Goal: Find specific page/section: Find specific page/section

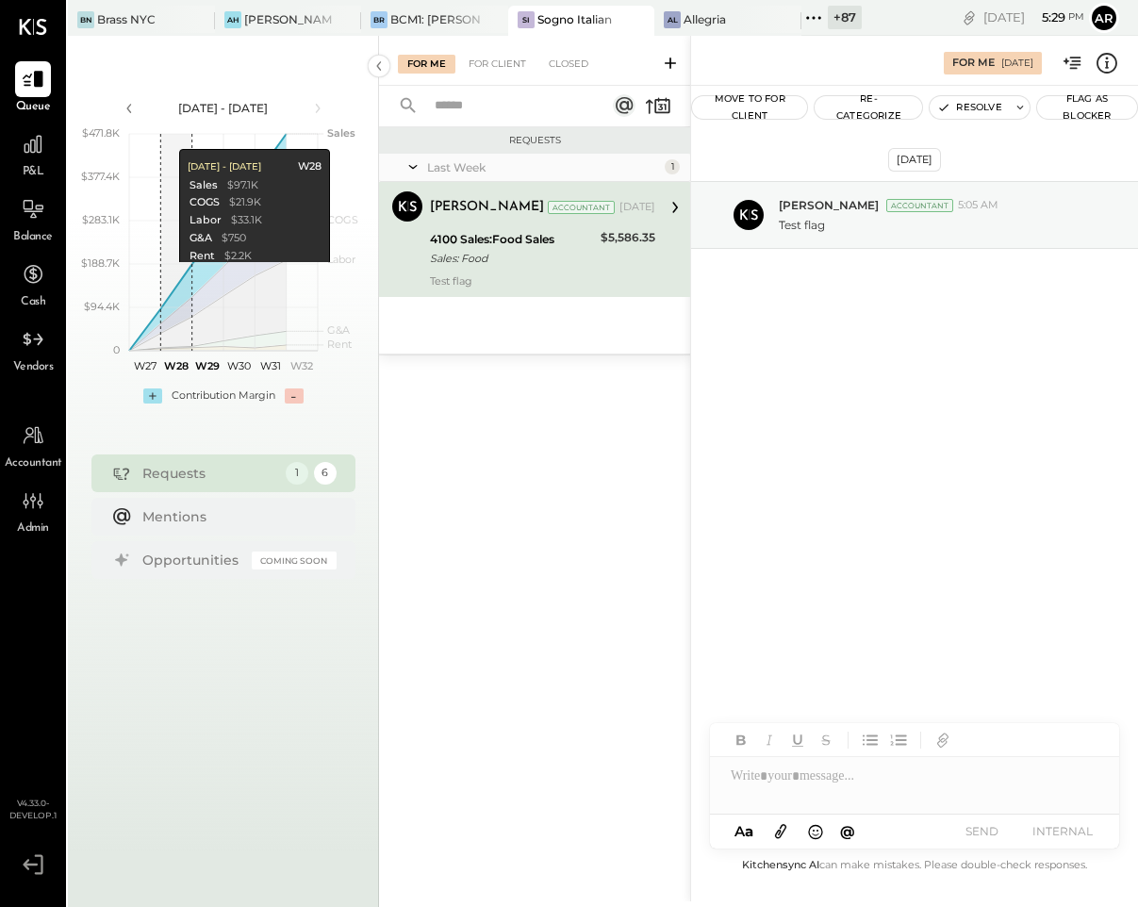
click at [811, 16] on icon at bounding box center [812, 17] width 3 height 3
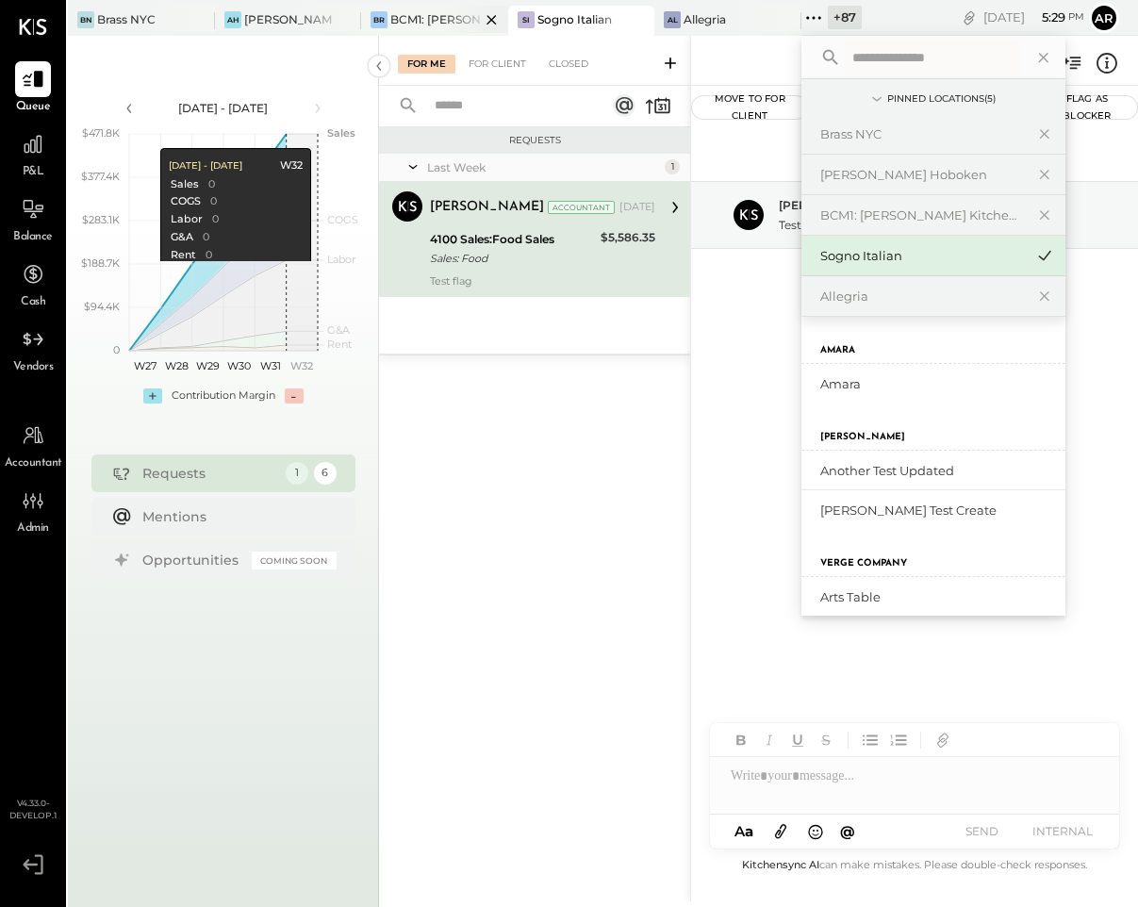
click at [436, 14] on div "BCM1: [PERSON_NAME] Kitchen Bar Market" at bounding box center [435, 19] width 90 height 16
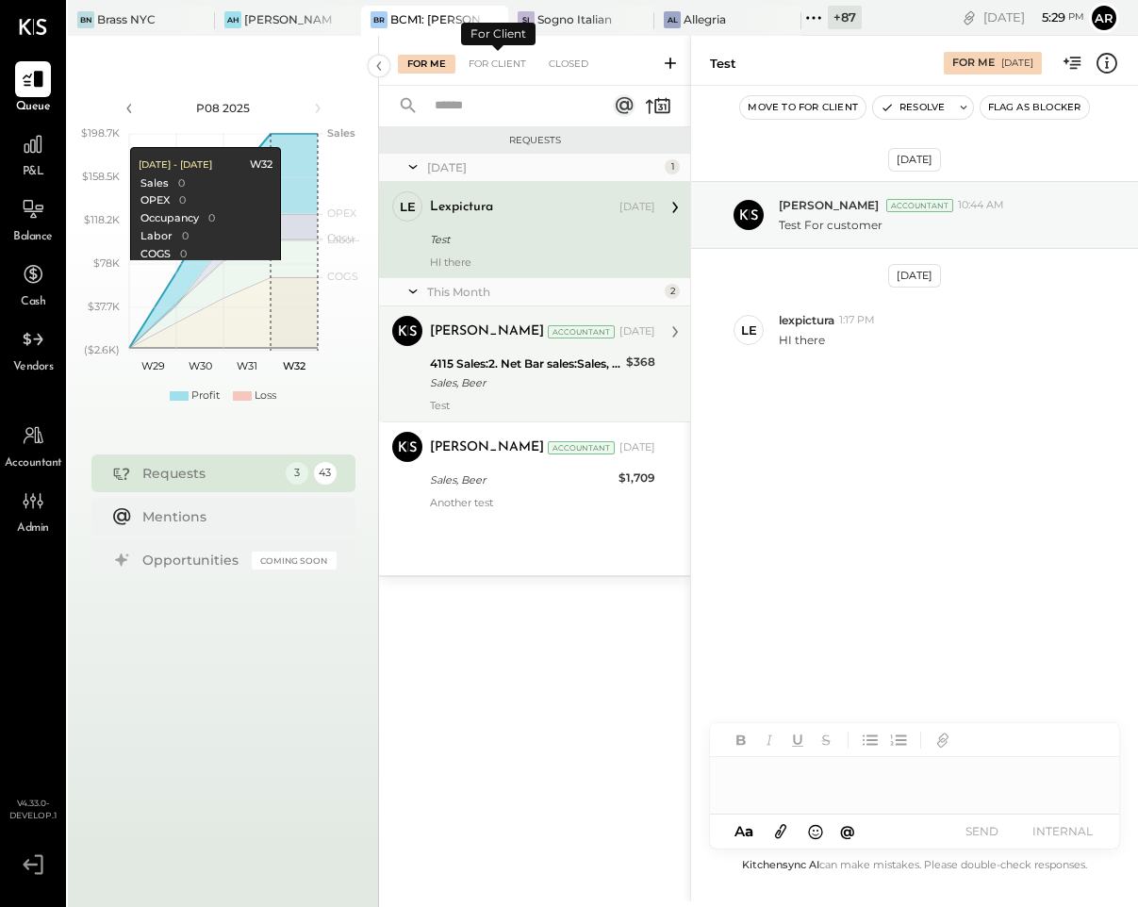
click at [565, 405] on div "Test" at bounding box center [542, 405] width 225 height 13
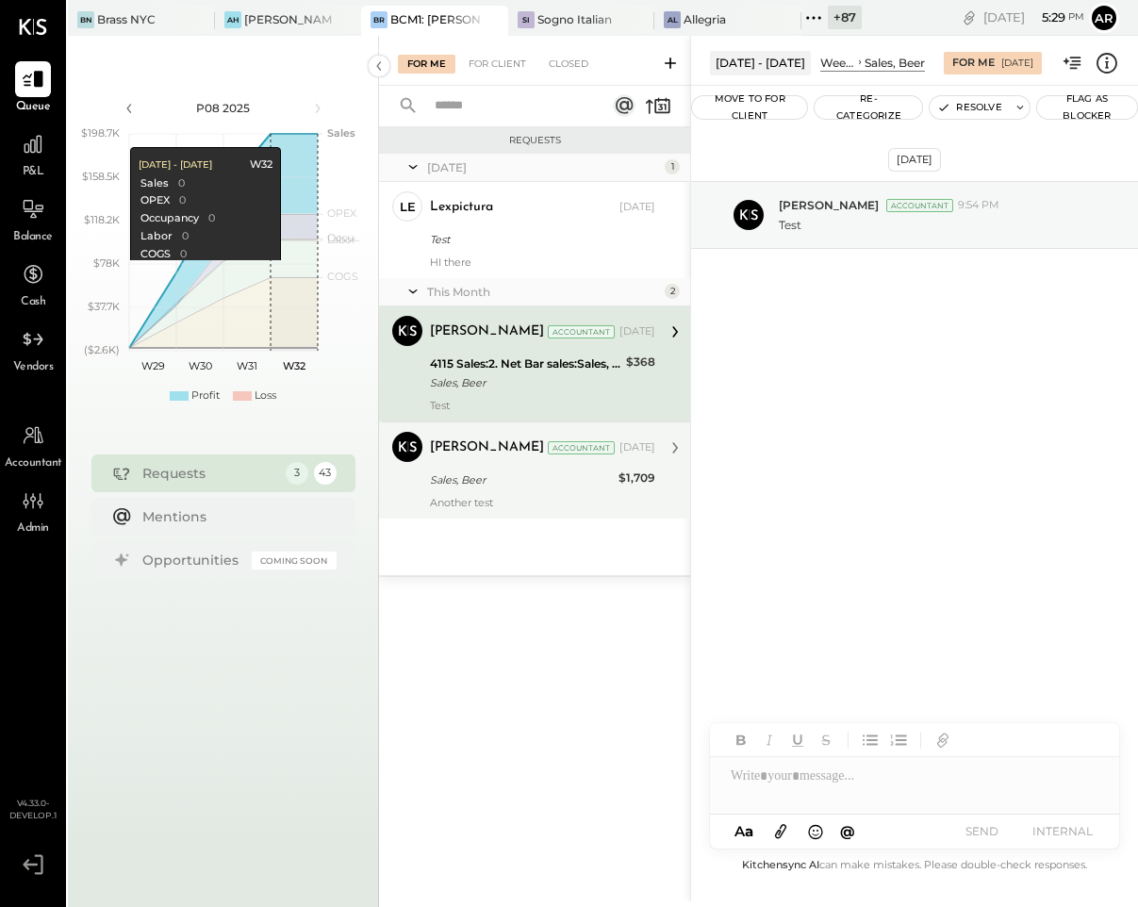
click at [504, 483] on div "Sales, Beer" at bounding box center [521, 479] width 183 height 19
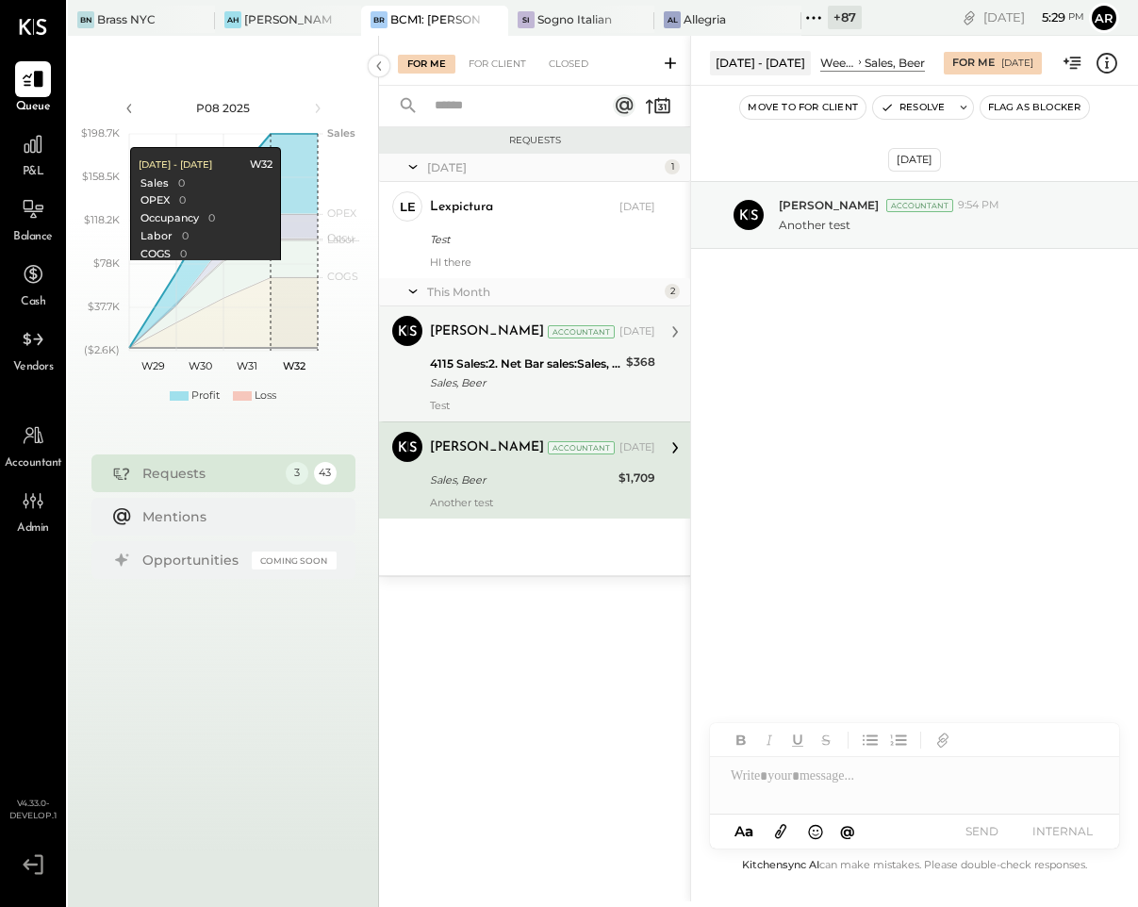
click at [491, 350] on div "Archie Grace Accountant Aug 05, 2025 4115 Sales:2. Net Bar sales:Sales, Beer Sa…" at bounding box center [542, 364] width 225 height 96
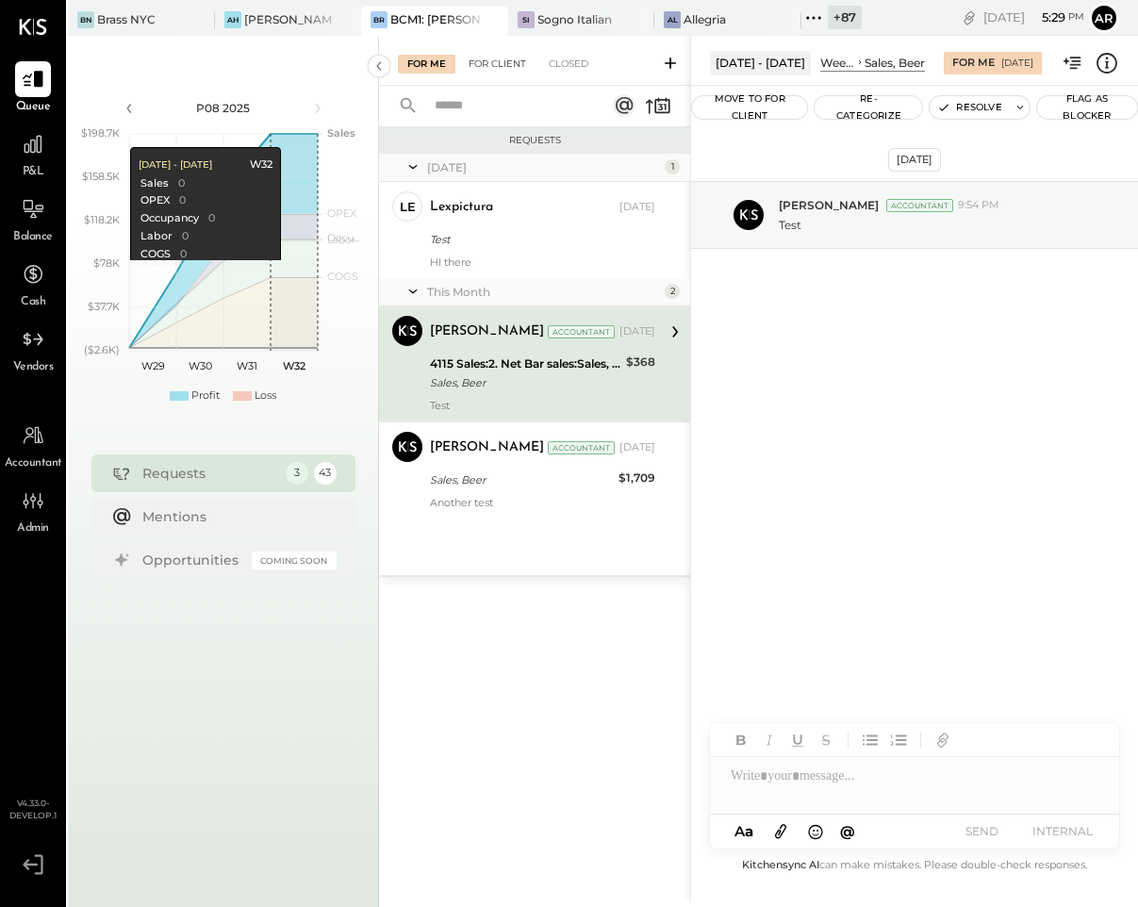
click at [493, 66] on div "For Client" at bounding box center [497, 64] width 76 height 19
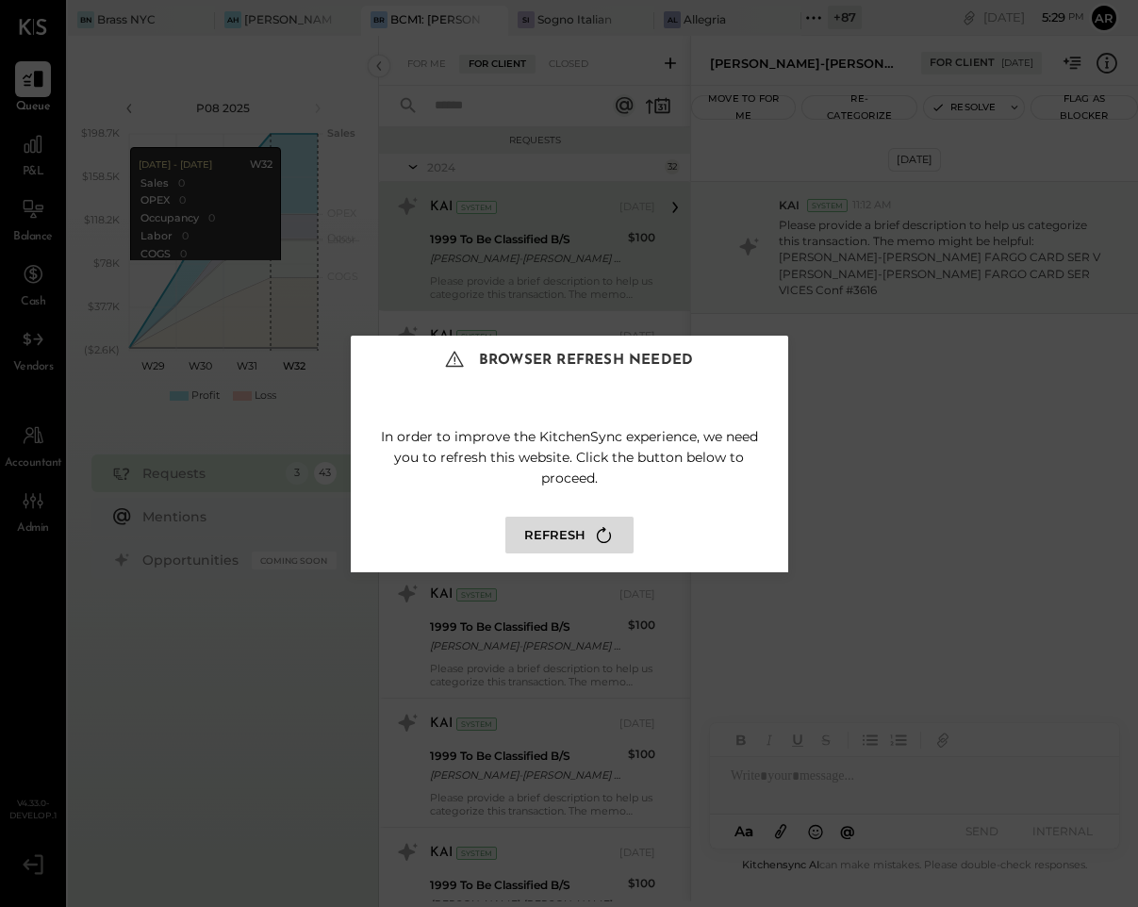
click at [560, 538] on button "Refresh" at bounding box center [569, 534] width 128 height 37
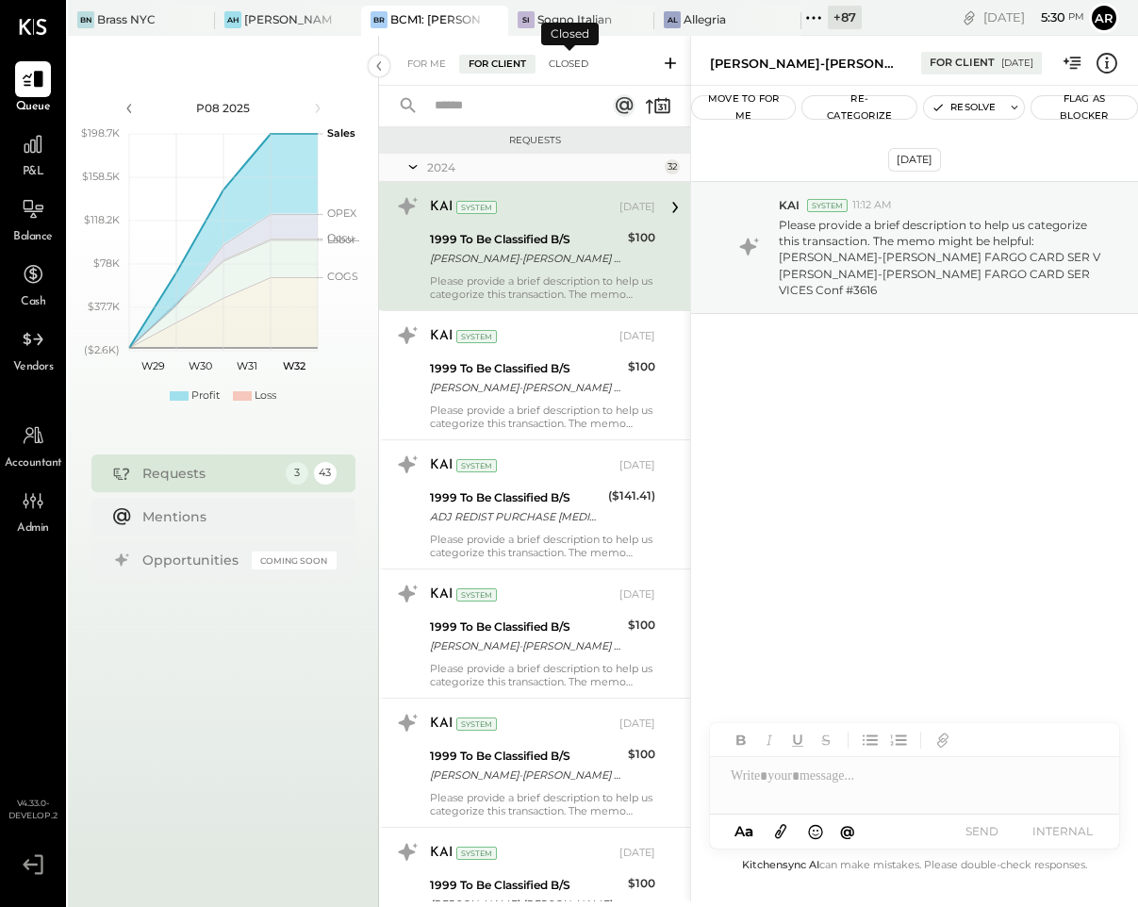
click at [559, 62] on div "Closed" at bounding box center [568, 64] width 58 height 19
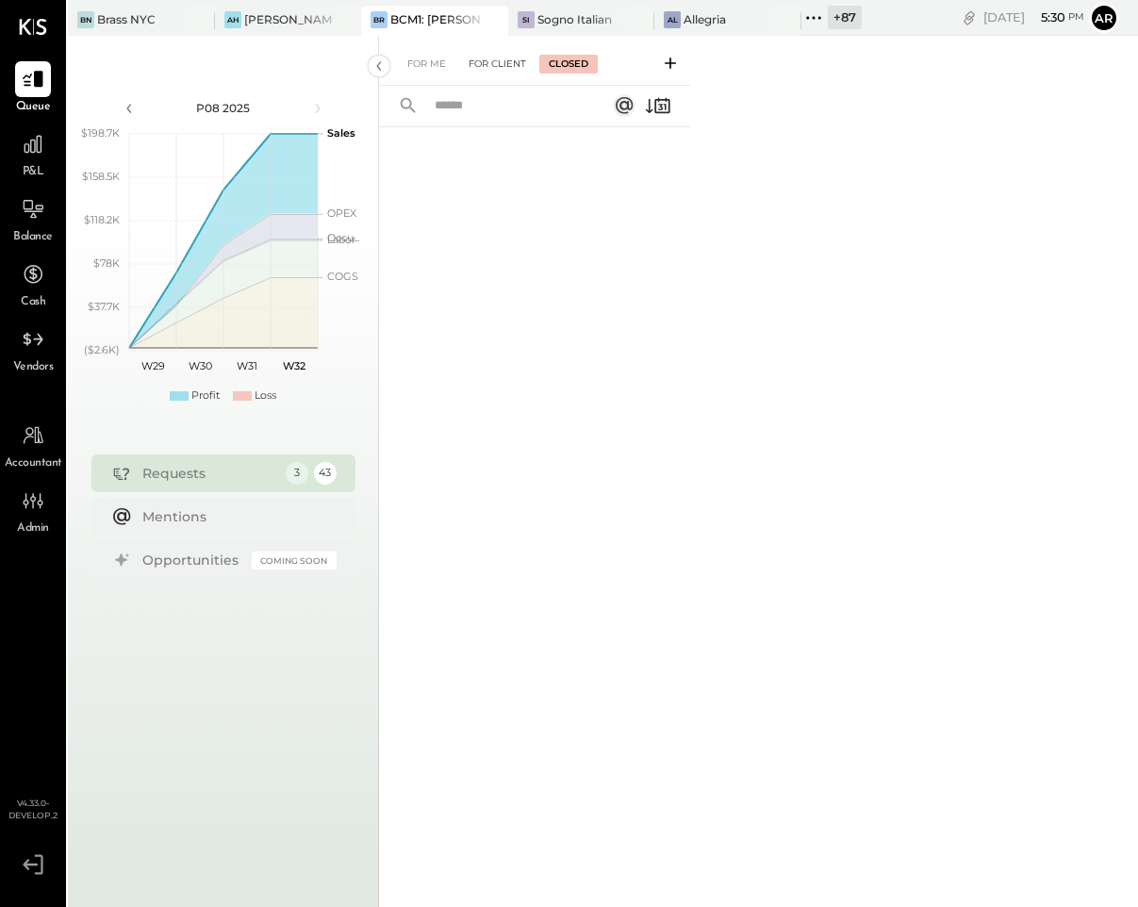
click at [489, 60] on div "For Client" at bounding box center [497, 64] width 76 height 19
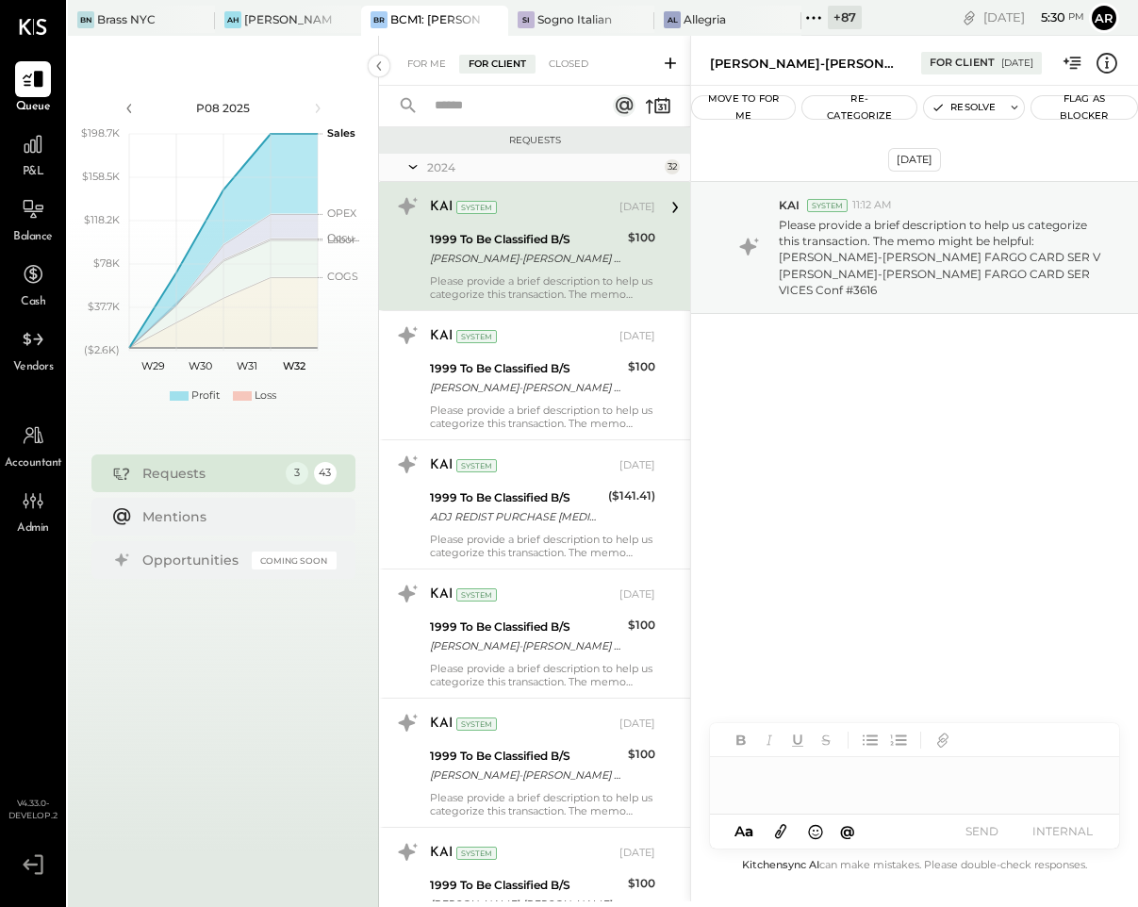
click at [415, 166] on icon at bounding box center [412, 166] width 19 height 47
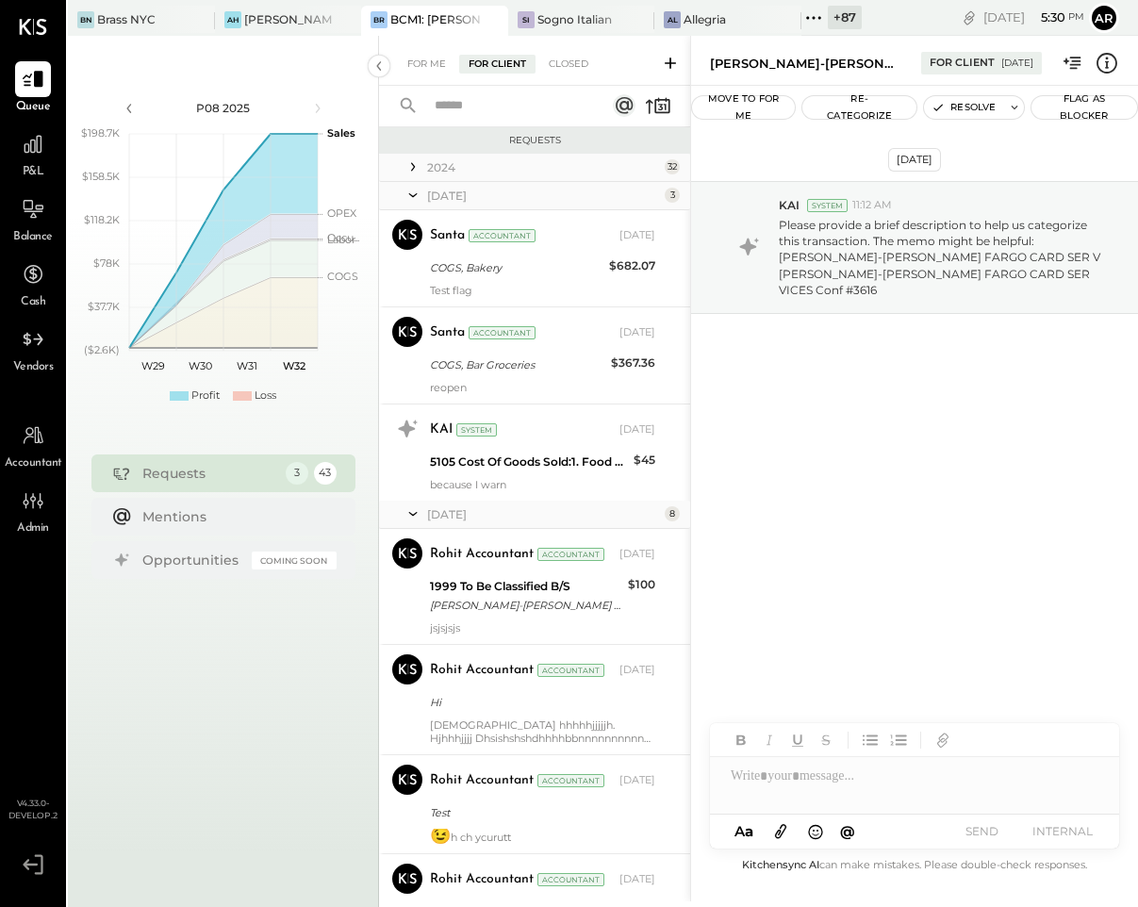
click at [417, 191] on icon at bounding box center [412, 195] width 19 height 47
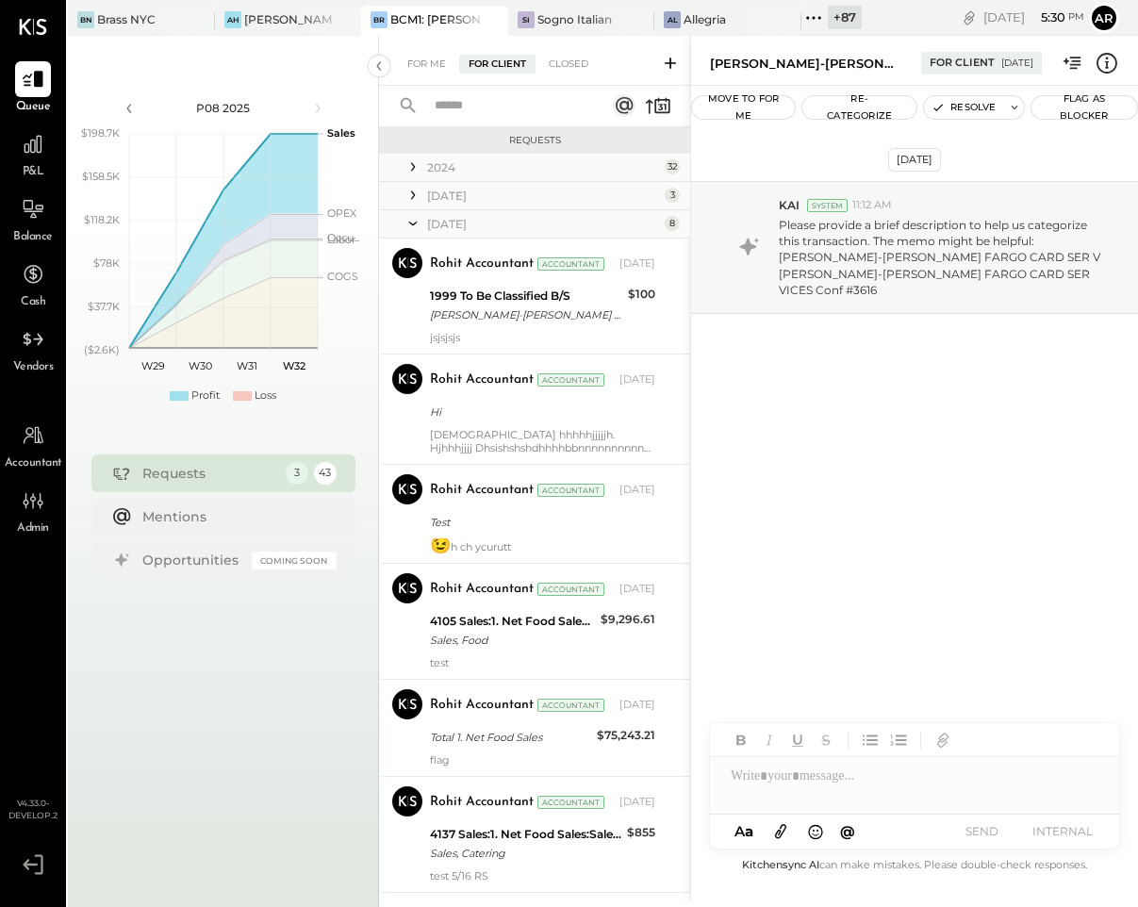
click at [418, 224] on icon at bounding box center [412, 223] width 19 height 47
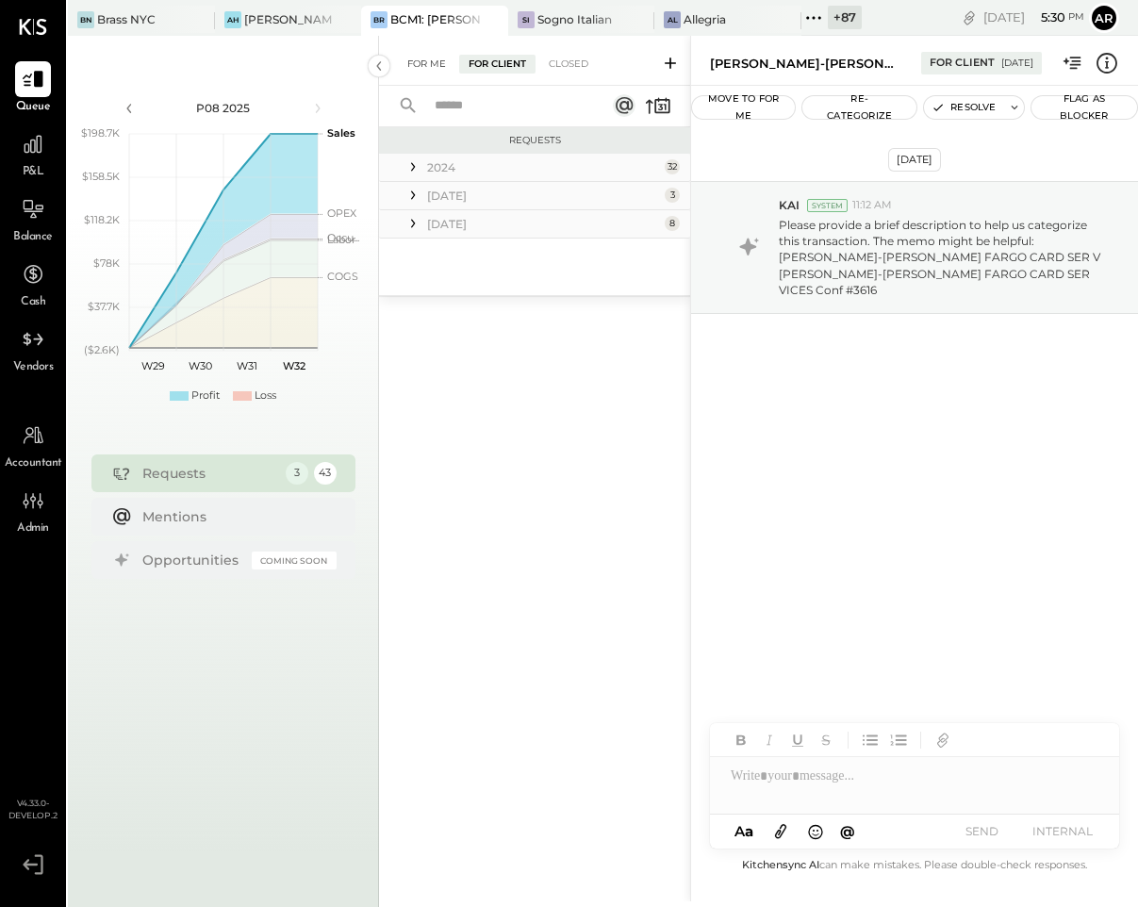
click at [417, 65] on div "For Me" at bounding box center [426, 64] width 57 height 19
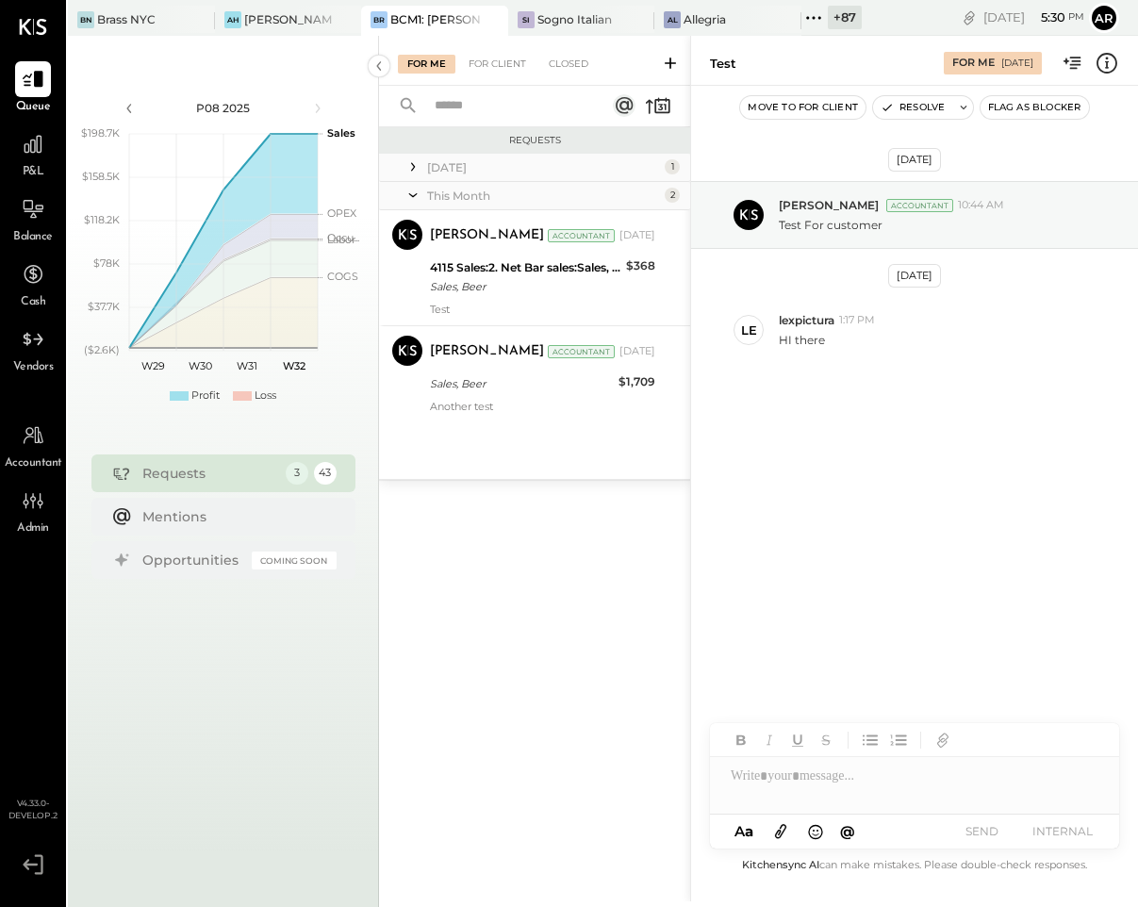
click at [411, 190] on icon at bounding box center [412, 195] width 19 height 47
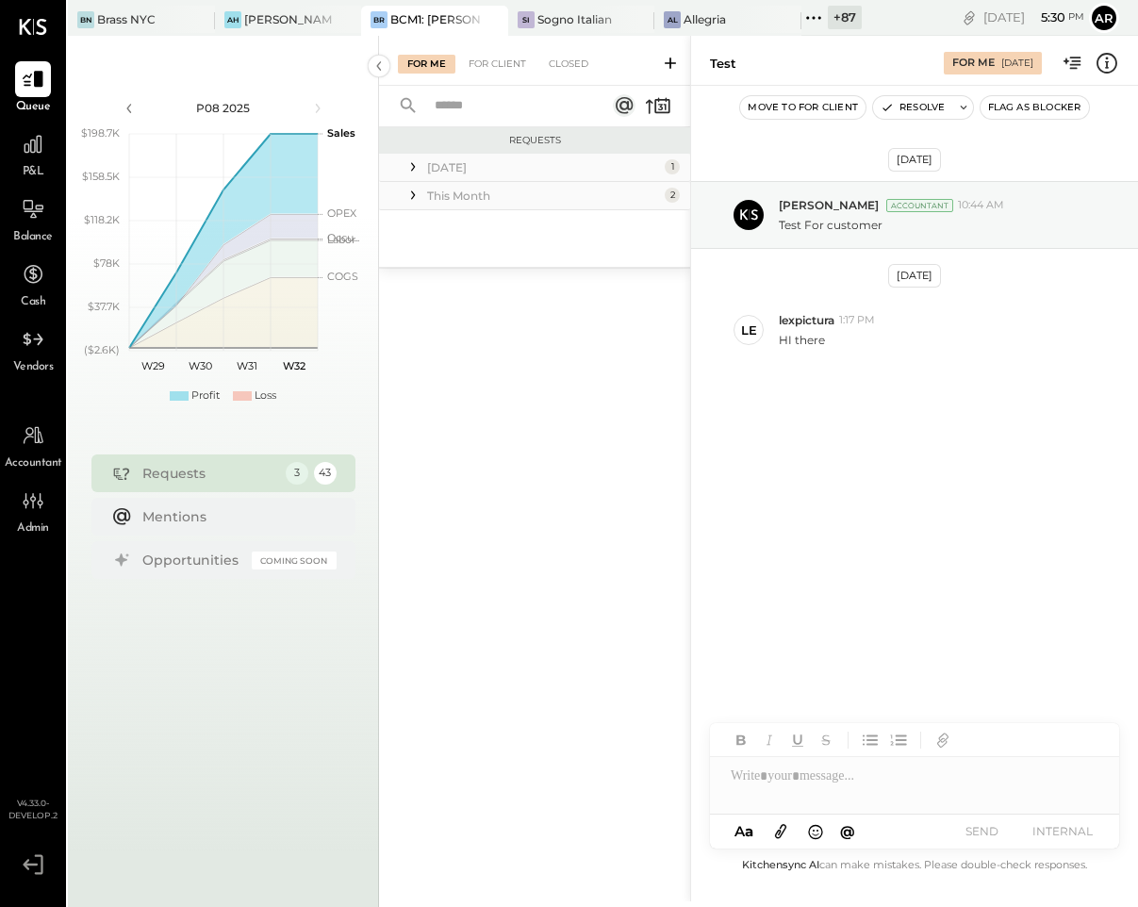
click at [415, 204] on icon at bounding box center [412, 195] width 19 height 19
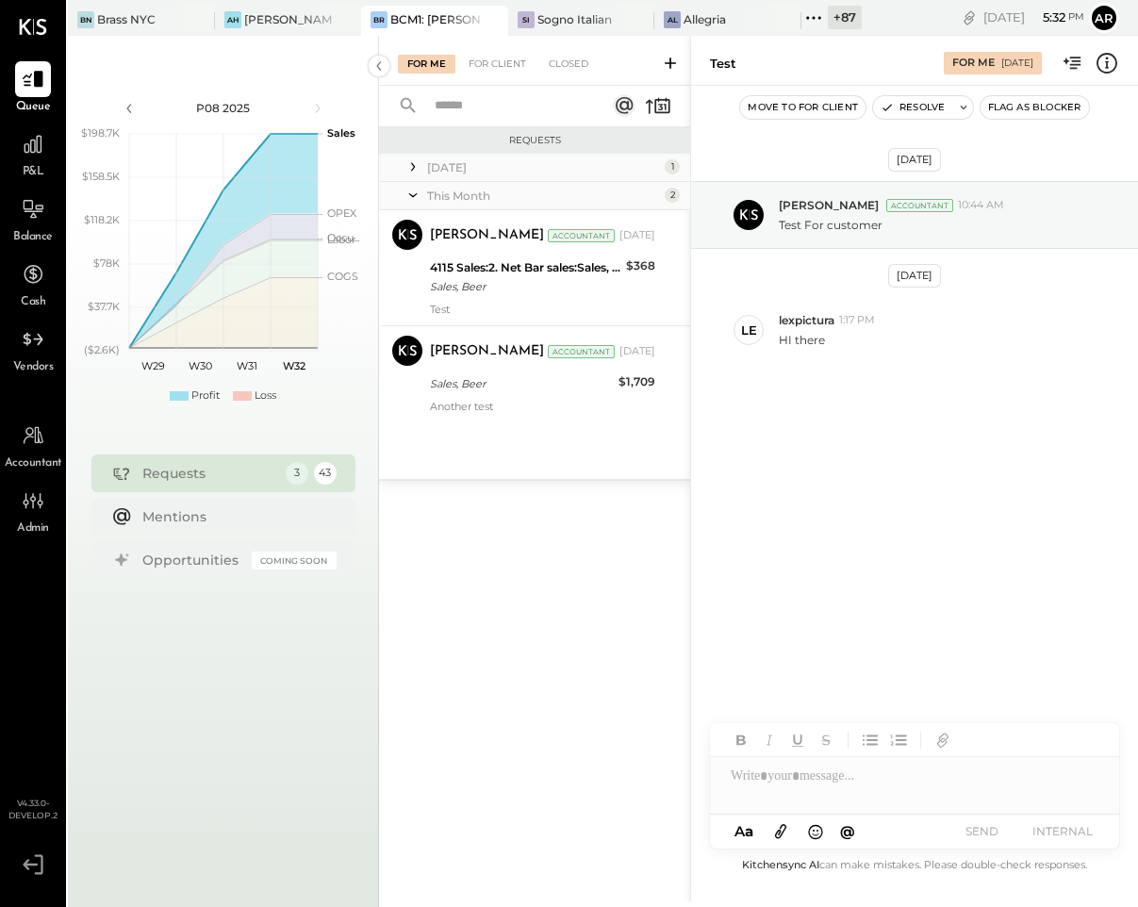
click at [812, 25] on icon at bounding box center [813, 18] width 25 height 25
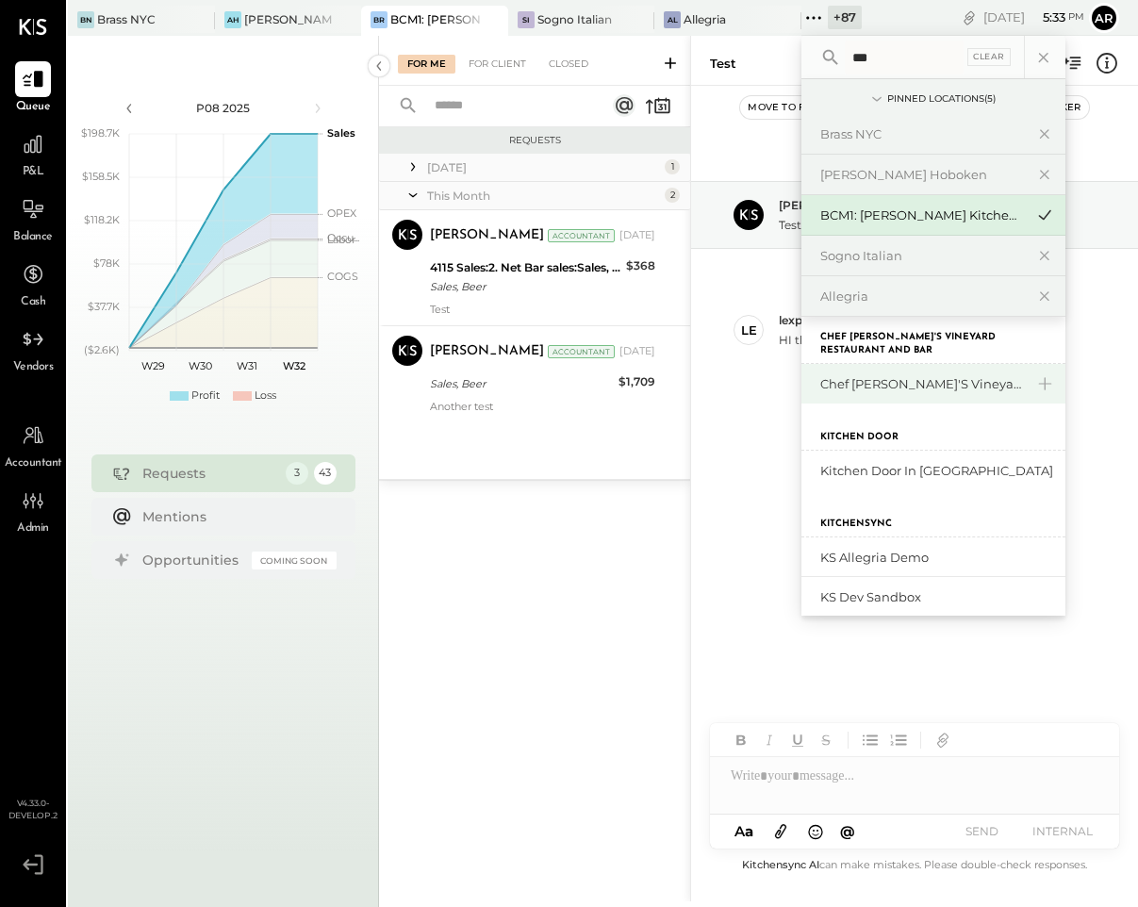
type input "***"
click at [871, 389] on div "Chef [PERSON_NAME]'s Vineyard Restaurant and Bar" at bounding box center [922, 384] width 204 height 18
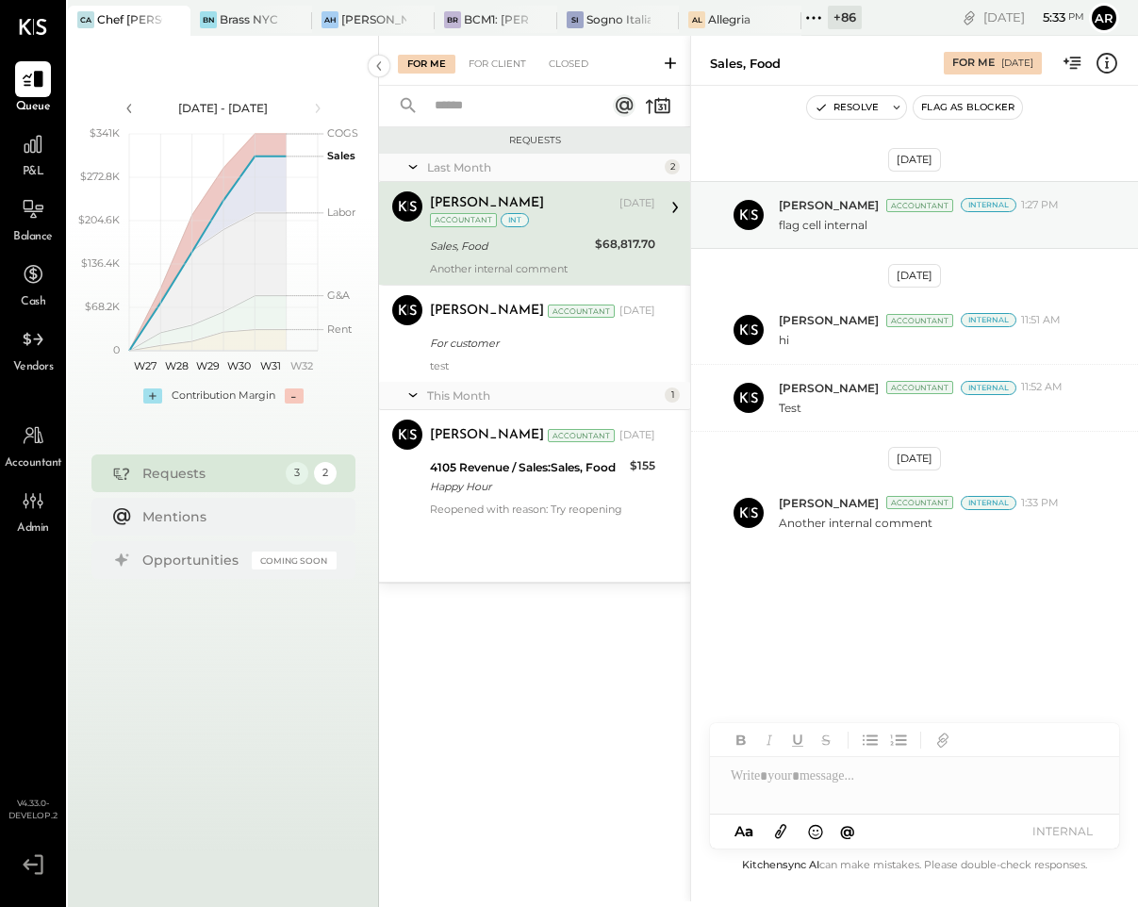
click at [500, 45] on div "For Me For Client Closed" at bounding box center [534, 61] width 311 height 50
click at [495, 61] on div "For Client" at bounding box center [497, 64] width 76 height 19
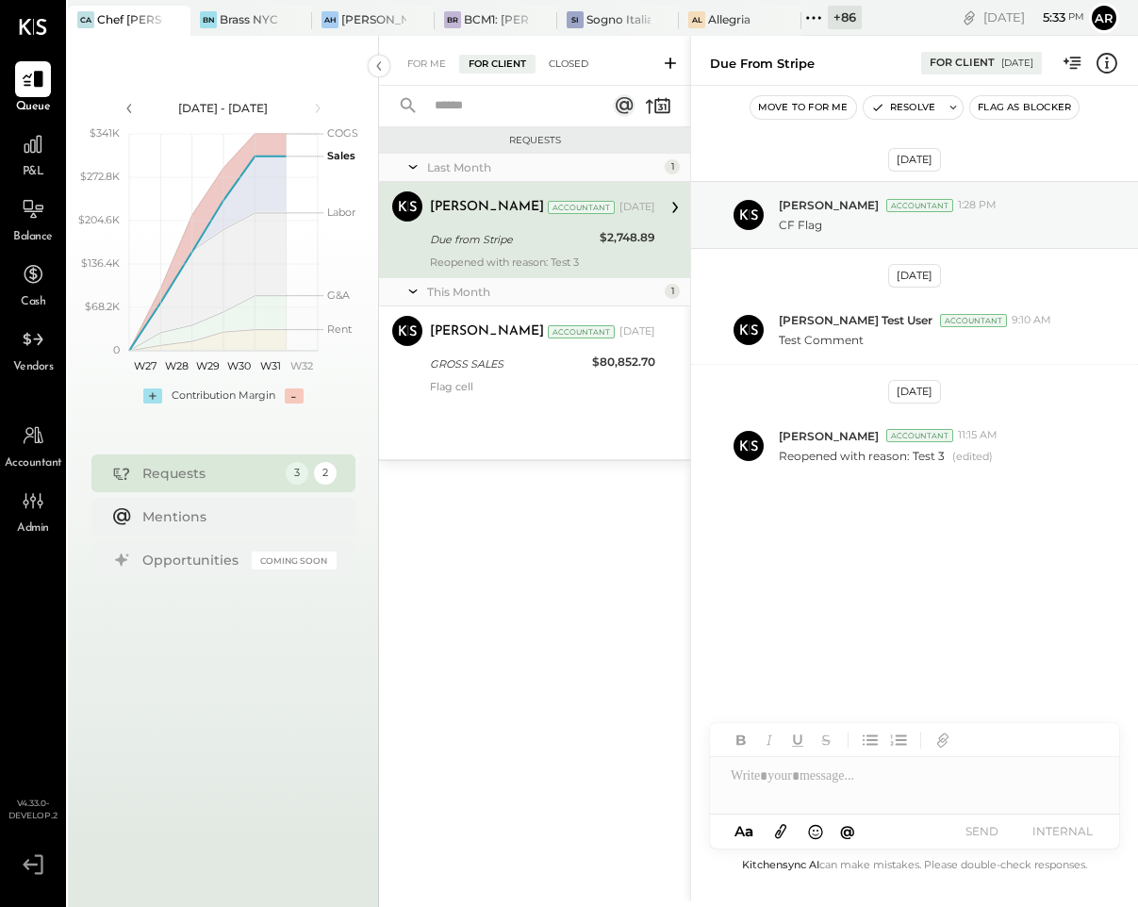
click at [553, 69] on div "Closed" at bounding box center [568, 64] width 58 height 19
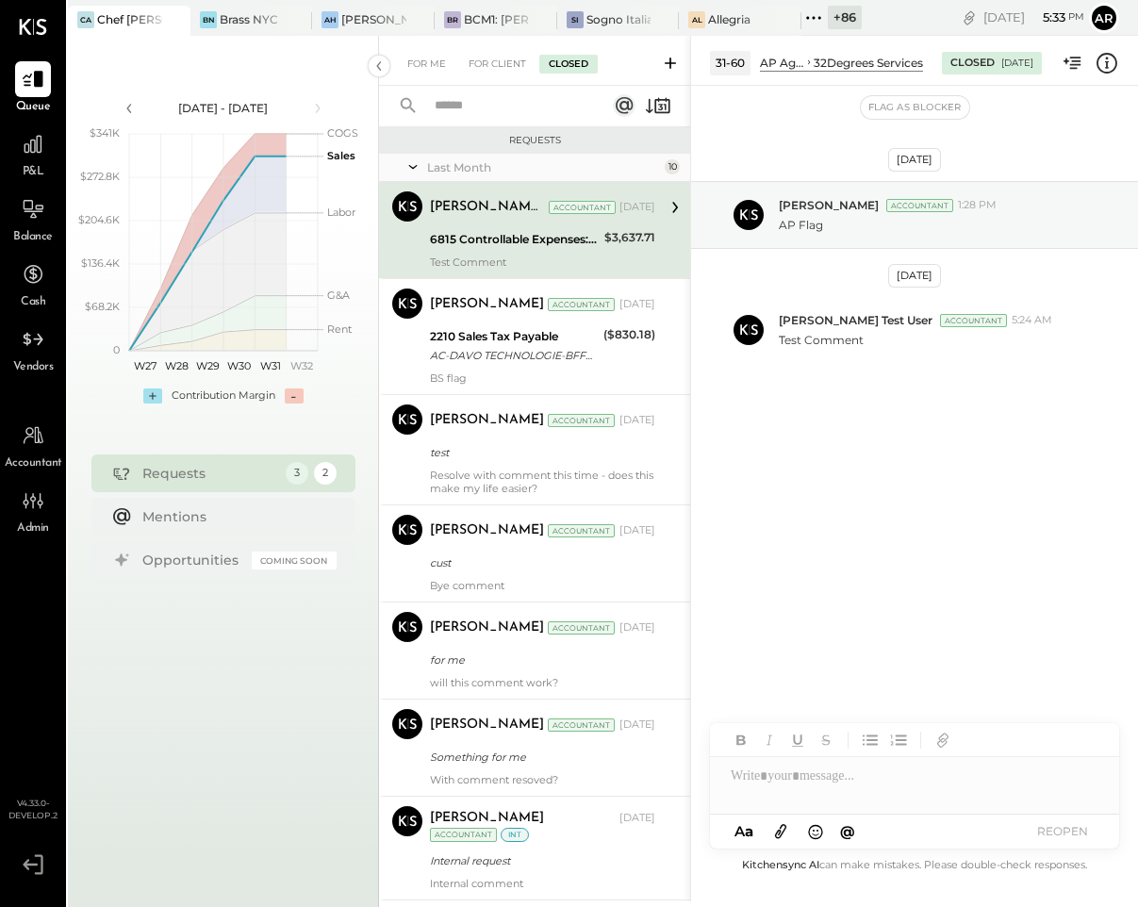
click at [418, 163] on icon at bounding box center [412, 166] width 19 height 47
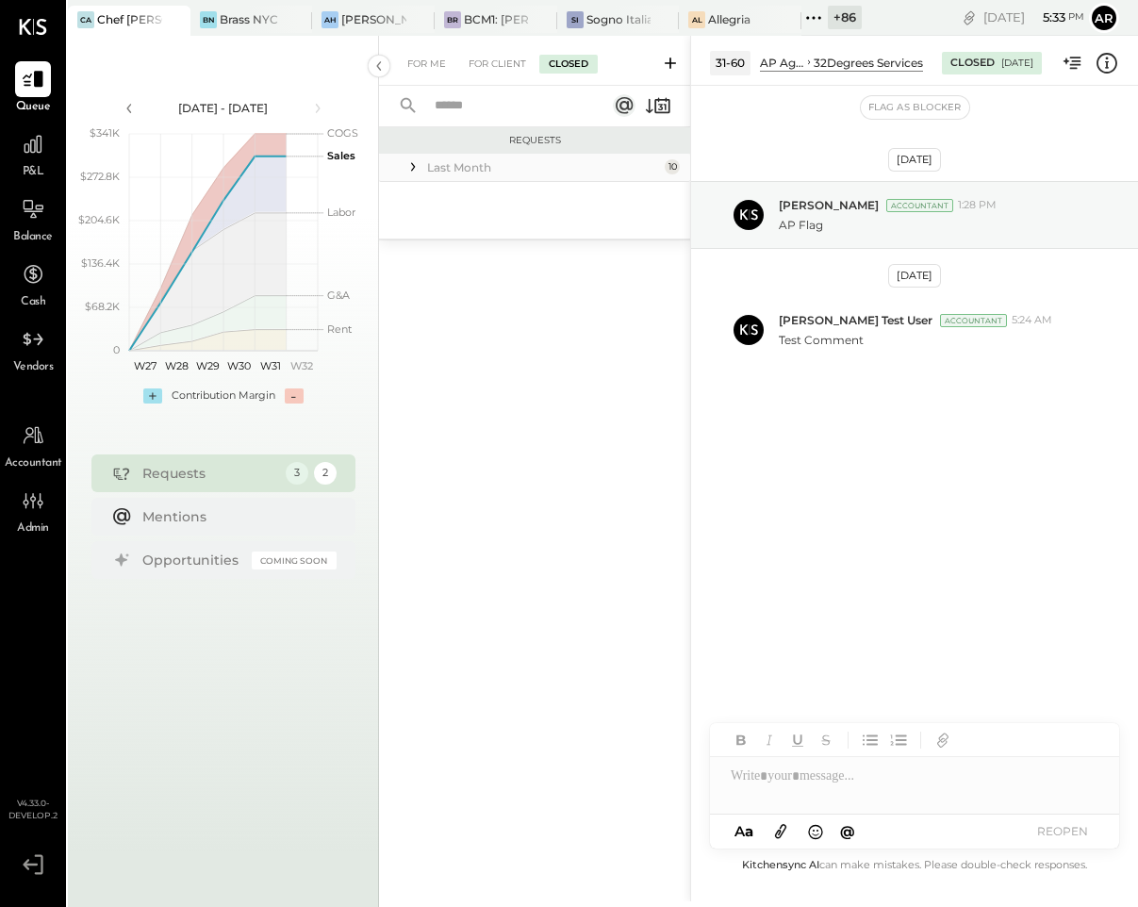
click at [418, 163] on icon at bounding box center [412, 166] width 19 height 19
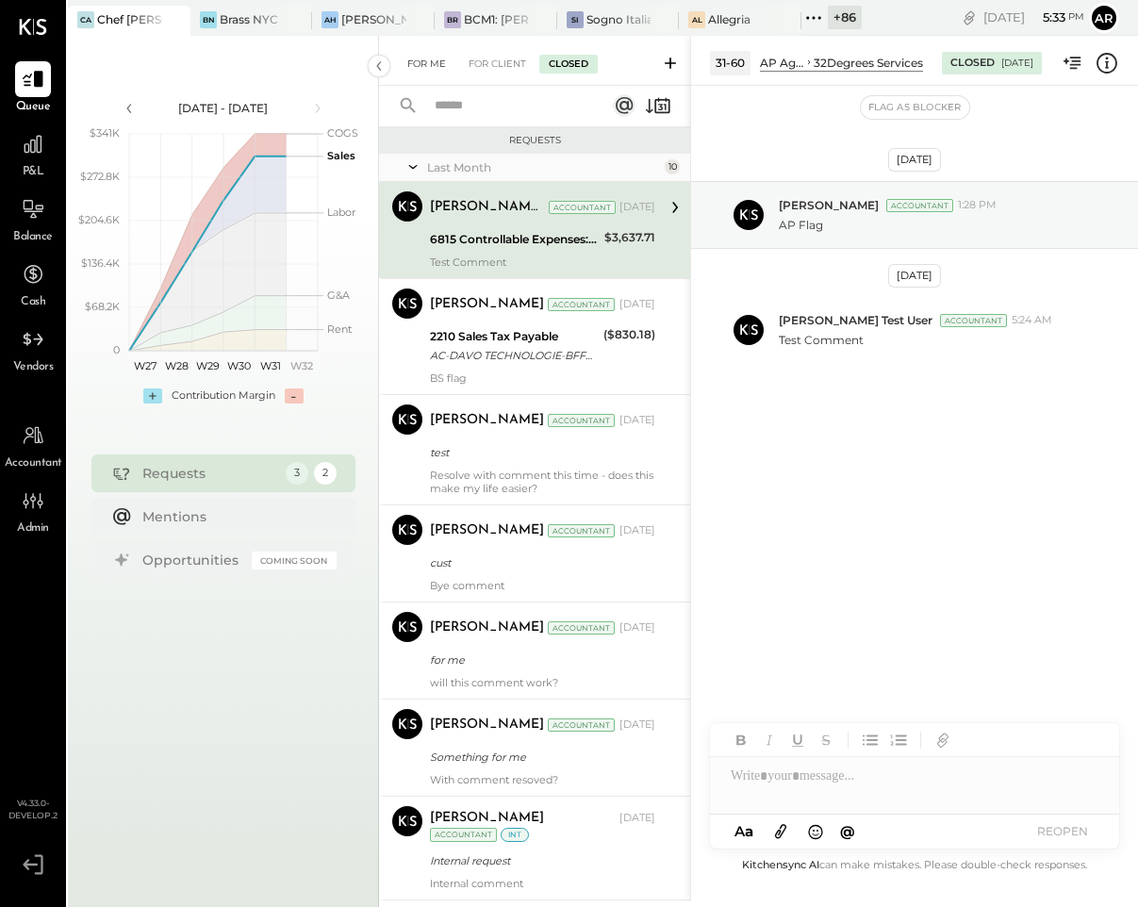
click at [412, 63] on div "For Me" at bounding box center [426, 64] width 57 height 19
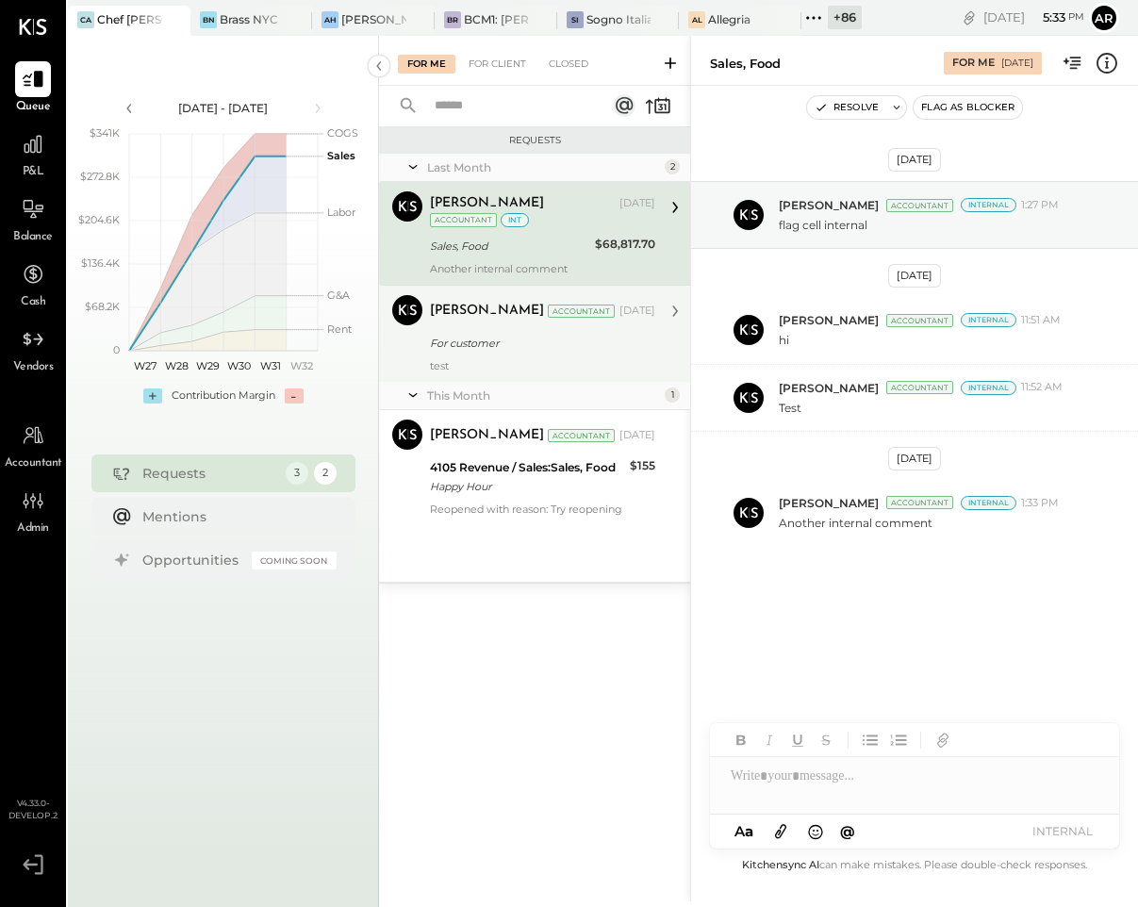
click at [494, 326] on div "[PERSON_NAME] Accountant [DATE]" at bounding box center [542, 311] width 225 height 32
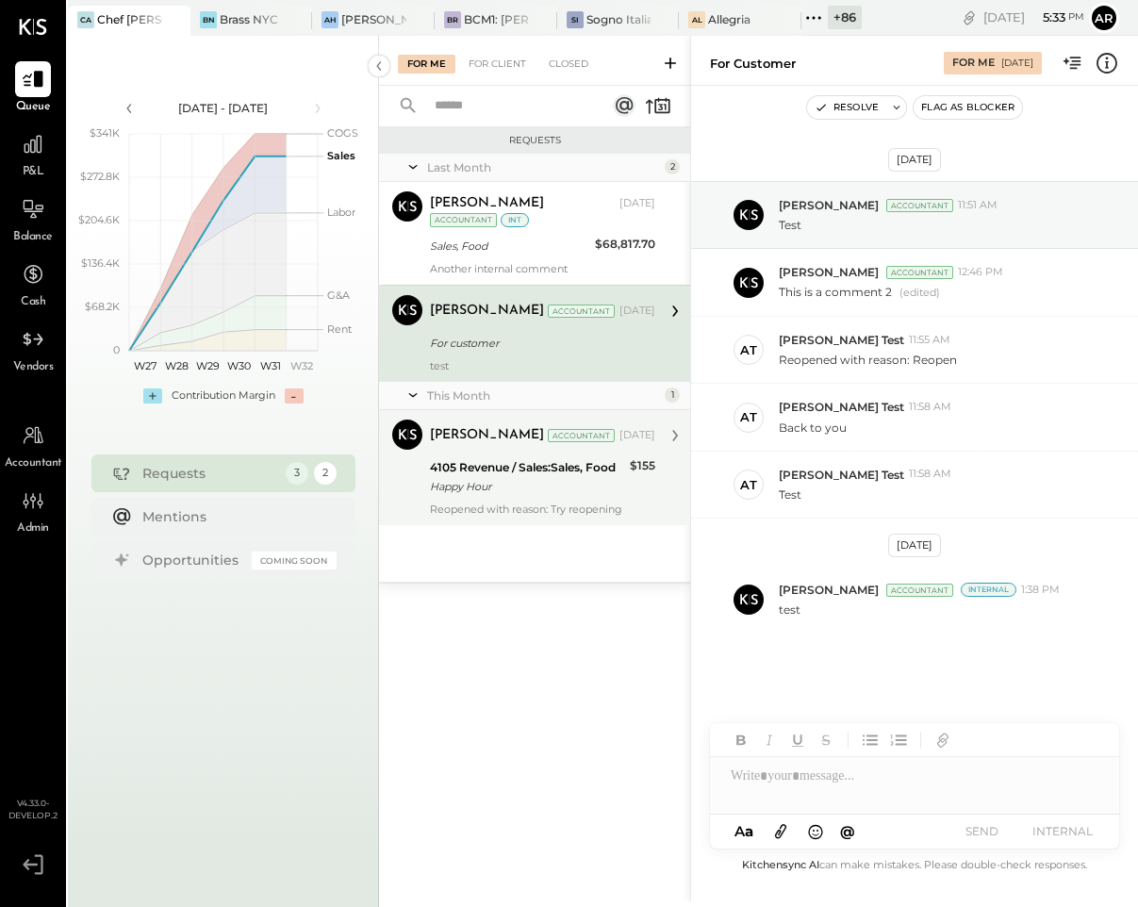
click at [480, 452] on div "[PERSON_NAME] Accountant [DATE] 4105 Revenue / Sales:Sales, Food Happy Hour $15…" at bounding box center [542, 467] width 225 height 96
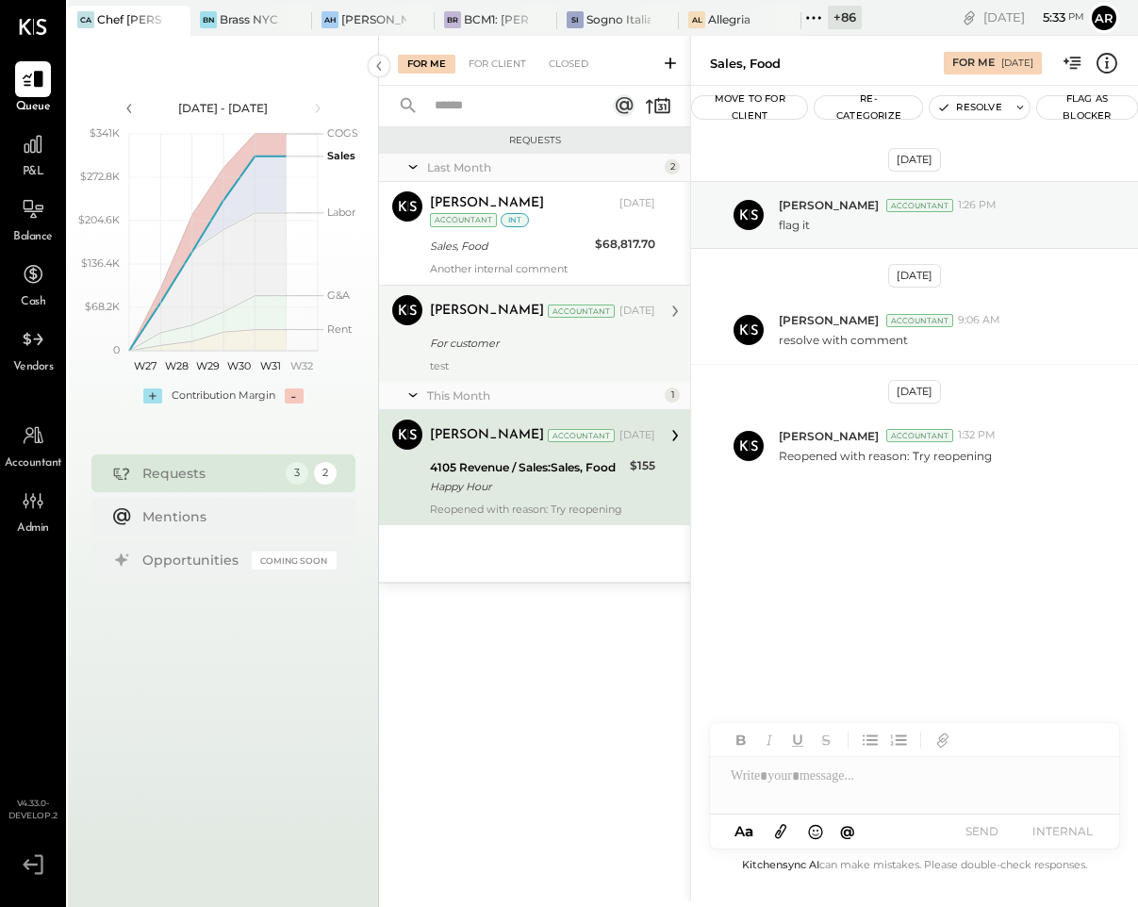
click at [482, 353] on div "For customer" at bounding box center [540, 343] width 220 height 23
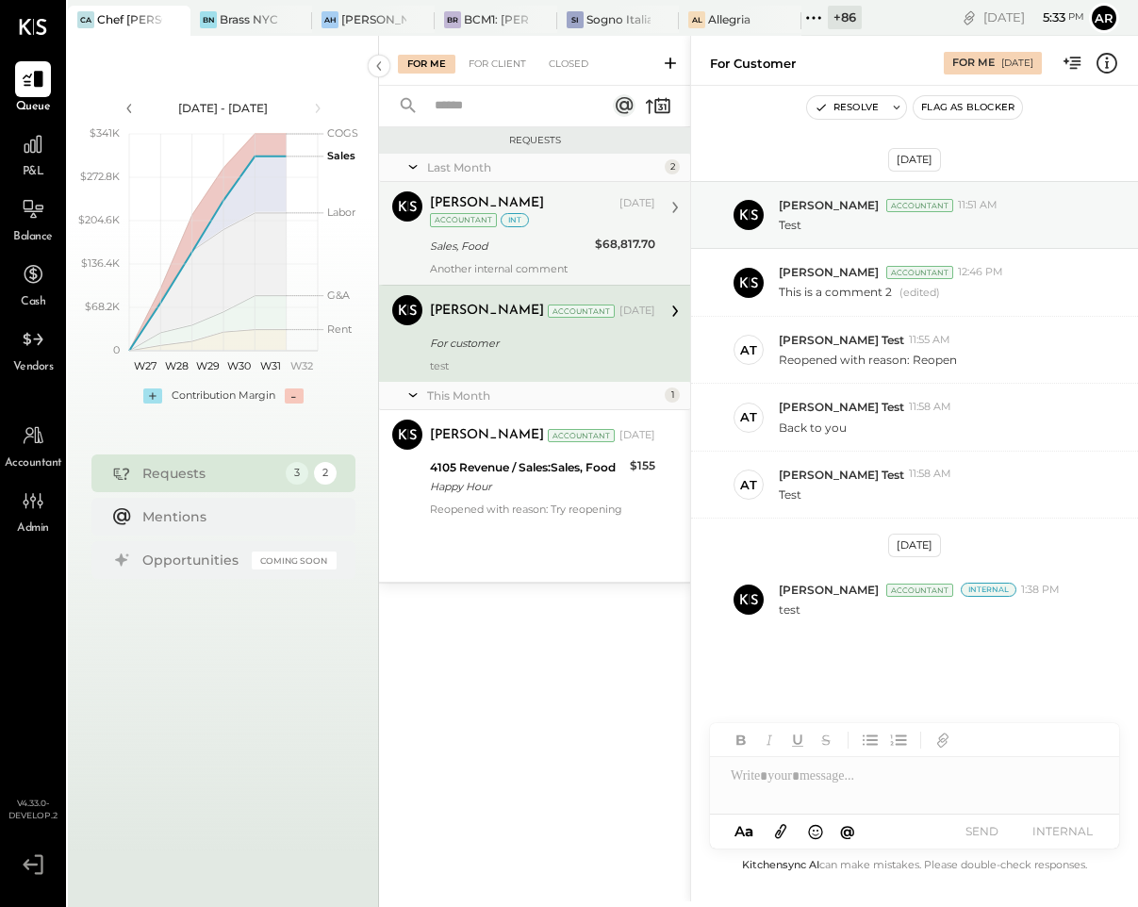
click at [475, 255] on div "Sales, Food" at bounding box center [509, 246] width 159 height 23
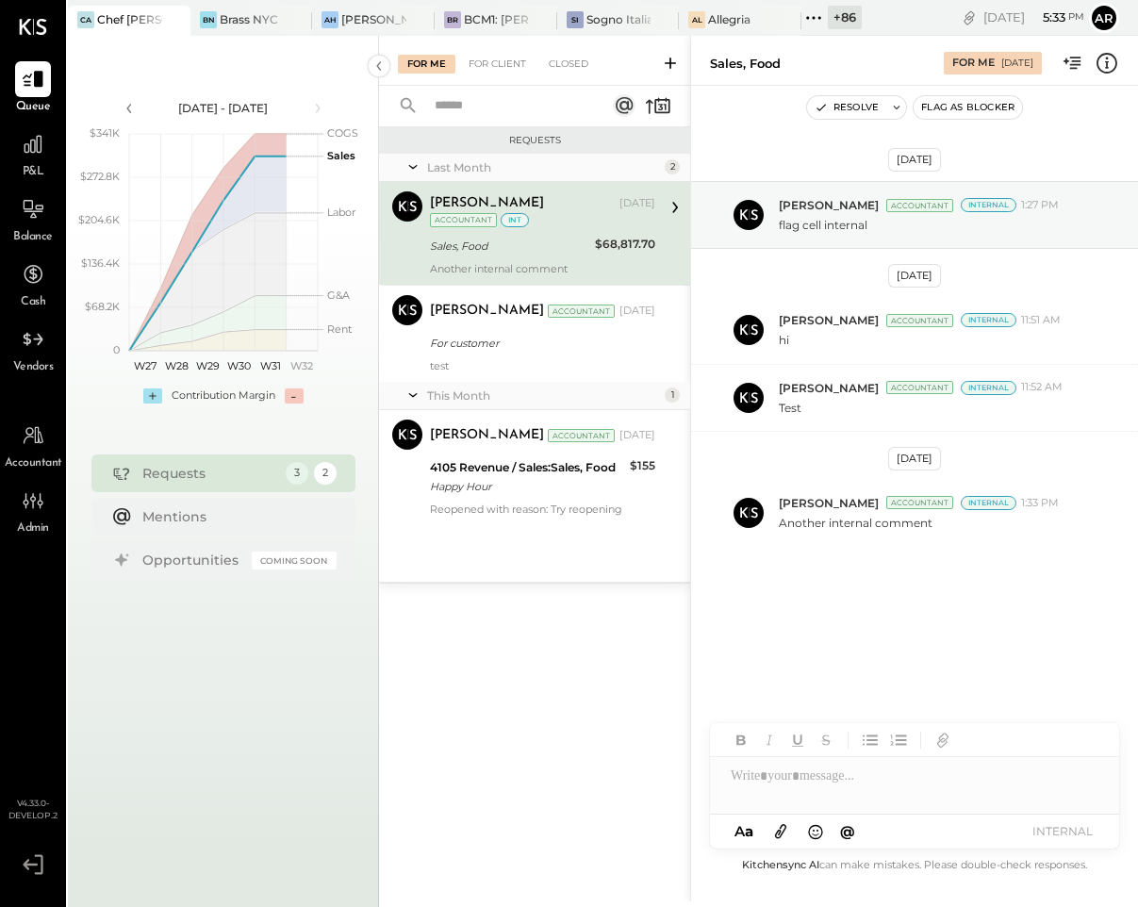
click at [479, 41] on div "For Me For Client Closed" at bounding box center [534, 61] width 311 height 50
click at [483, 61] on div "For Client" at bounding box center [497, 64] width 76 height 19
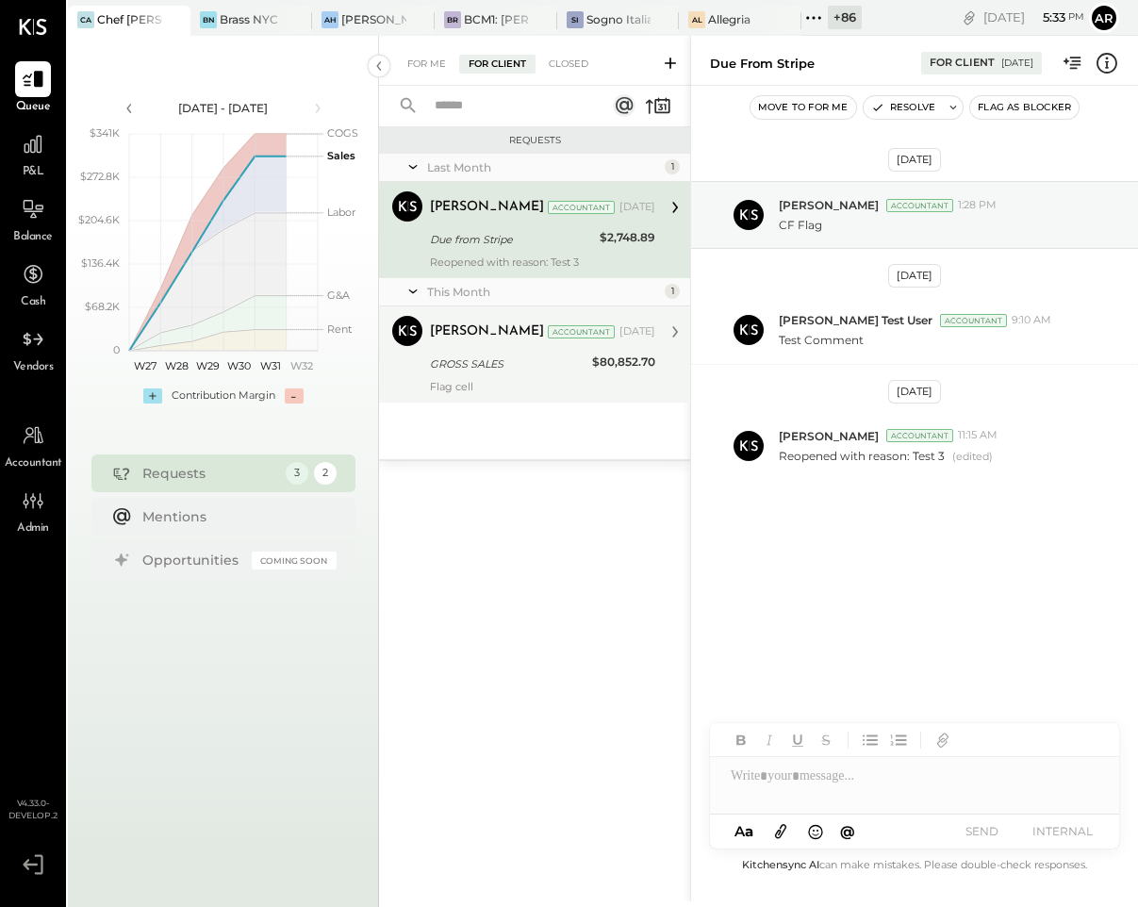
click at [485, 344] on div "[PERSON_NAME] Accountant [DATE]" at bounding box center [542, 332] width 225 height 32
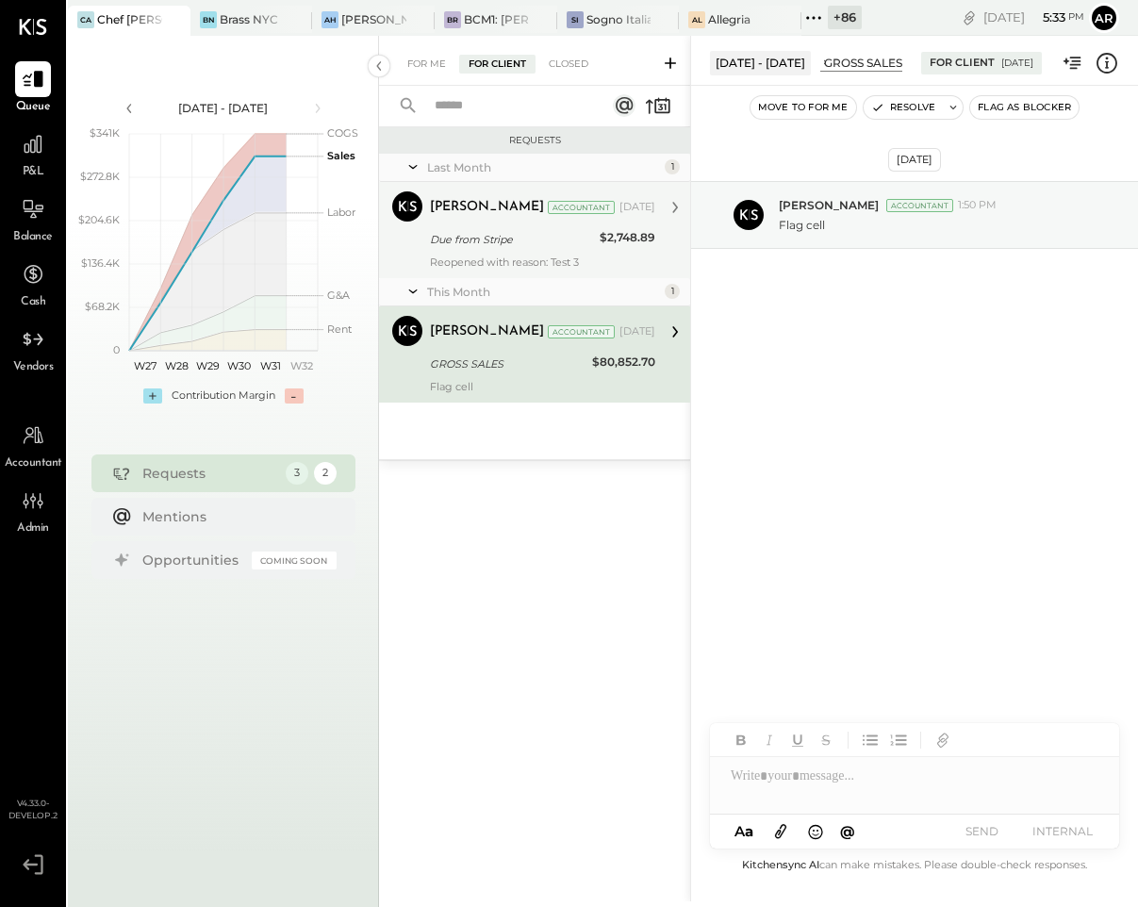
click at [480, 236] on div "Due from Stripe" at bounding box center [512, 239] width 164 height 19
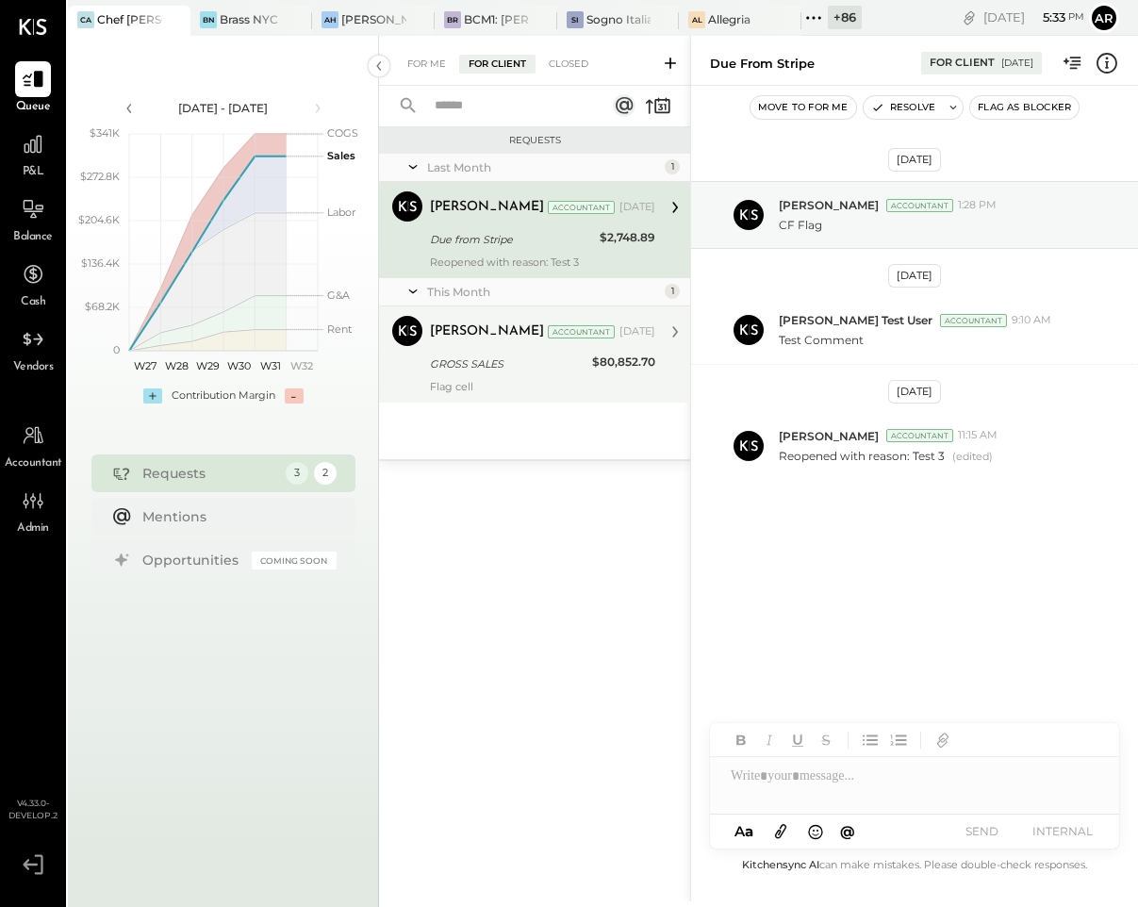
click at [474, 352] on div "GROSS SALES" at bounding box center [508, 363] width 156 height 23
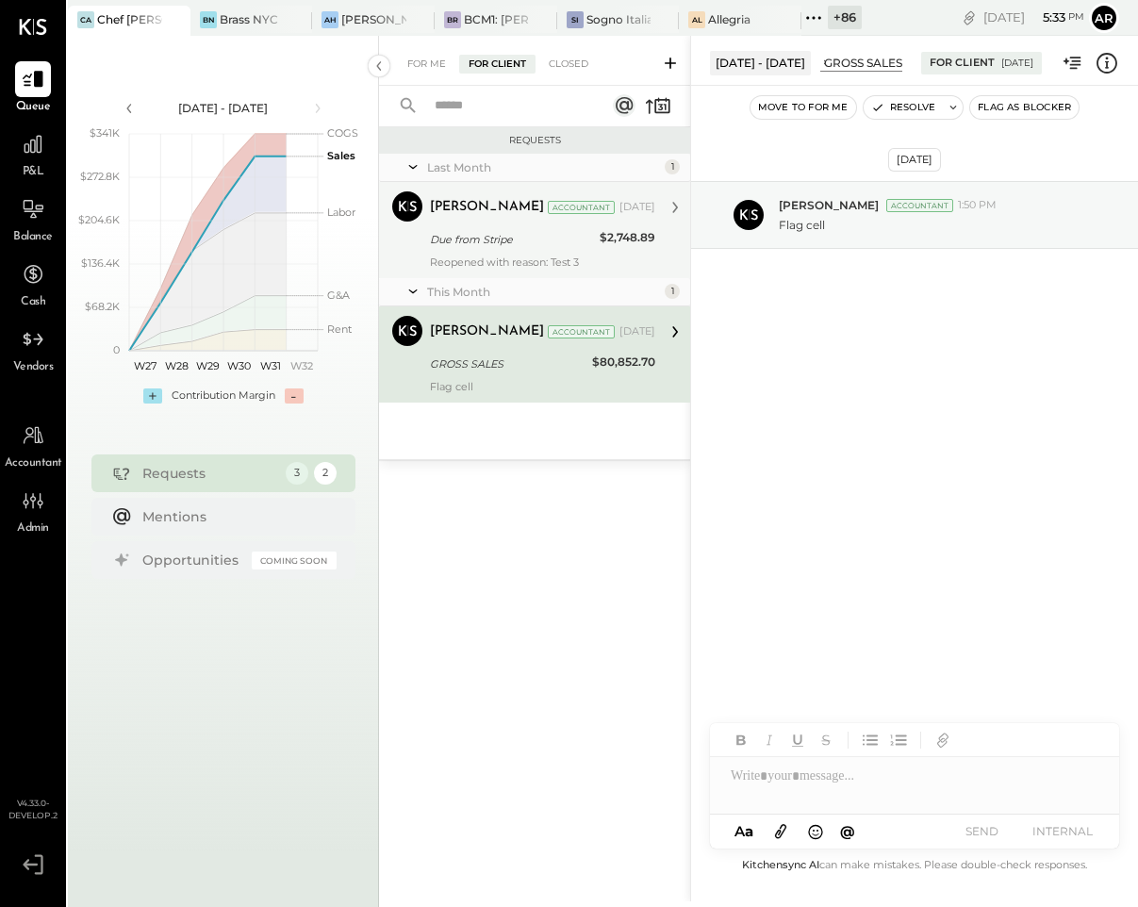
click at [477, 241] on div "Due from Stripe" at bounding box center [512, 239] width 164 height 19
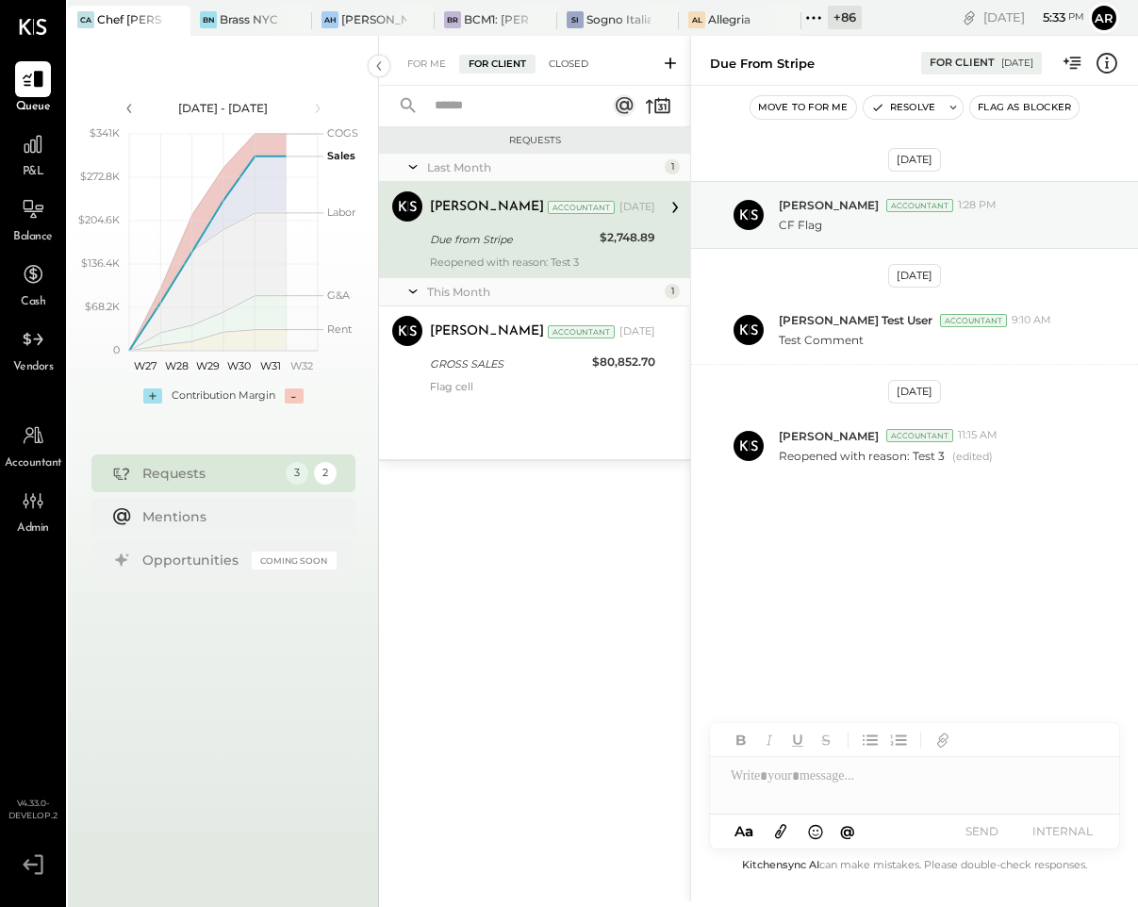
click at [560, 64] on div "Closed" at bounding box center [568, 64] width 58 height 19
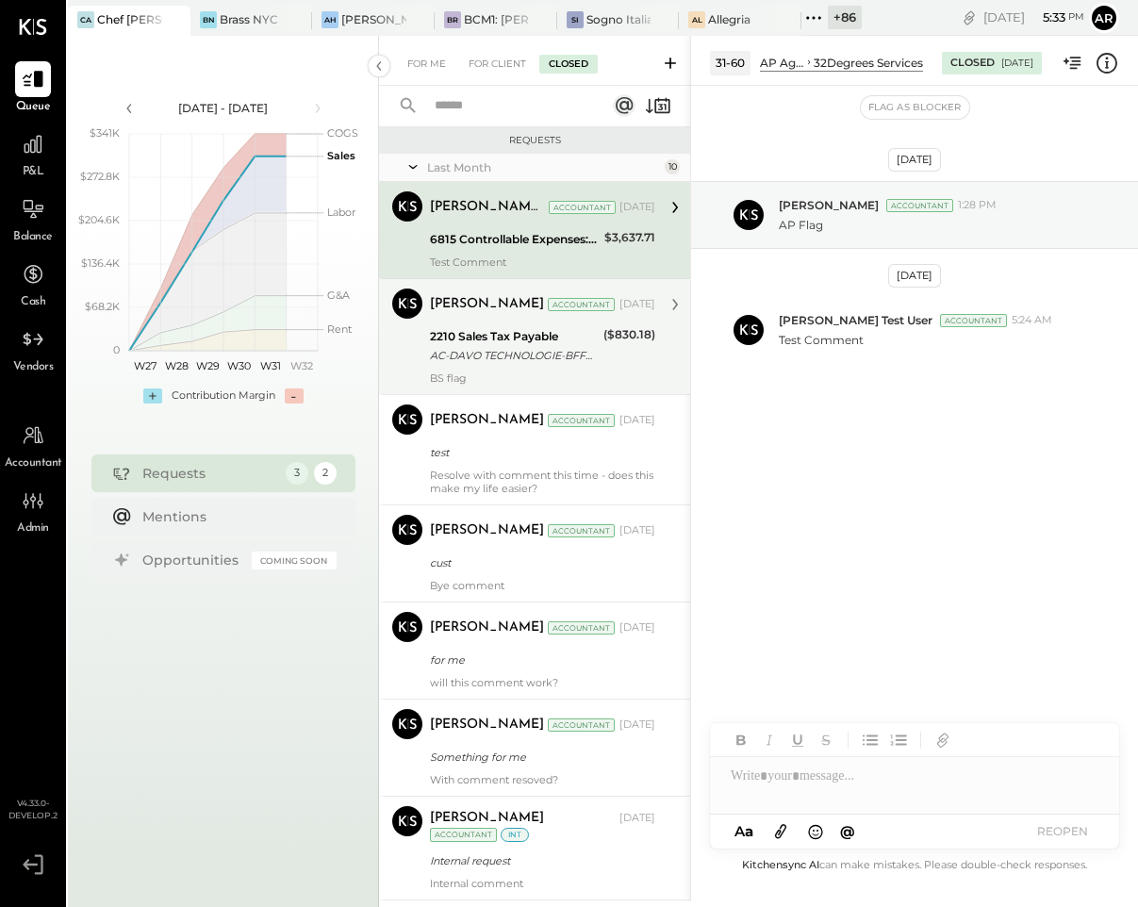
click at [466, 332] on div "2210 Sales Tax Payable" at bounding box center [514, 336] width 168 height 19
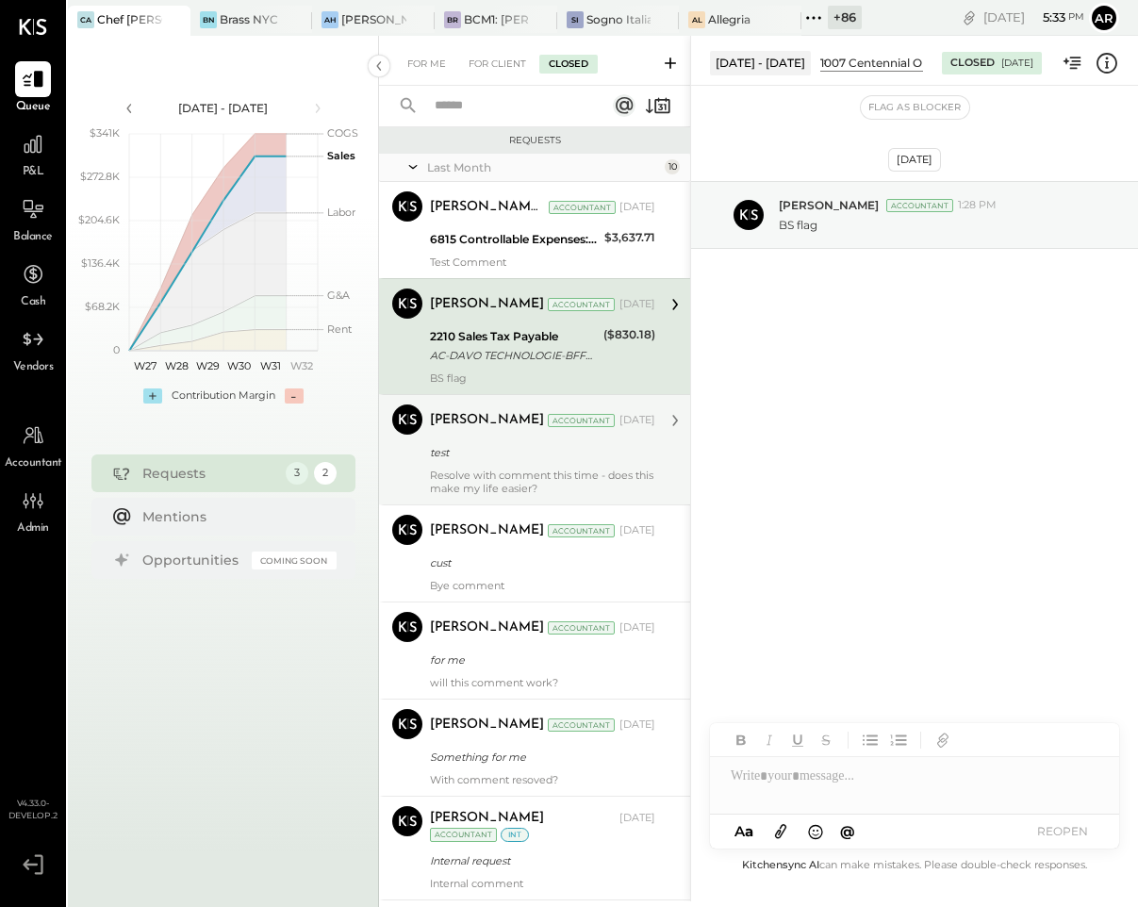
click at [468, 440] on div "[PERSON_NAME] Accountant [DATE] test Resolve with comment this time - does this…" at bounding box center [542, 449] width 225 height 90
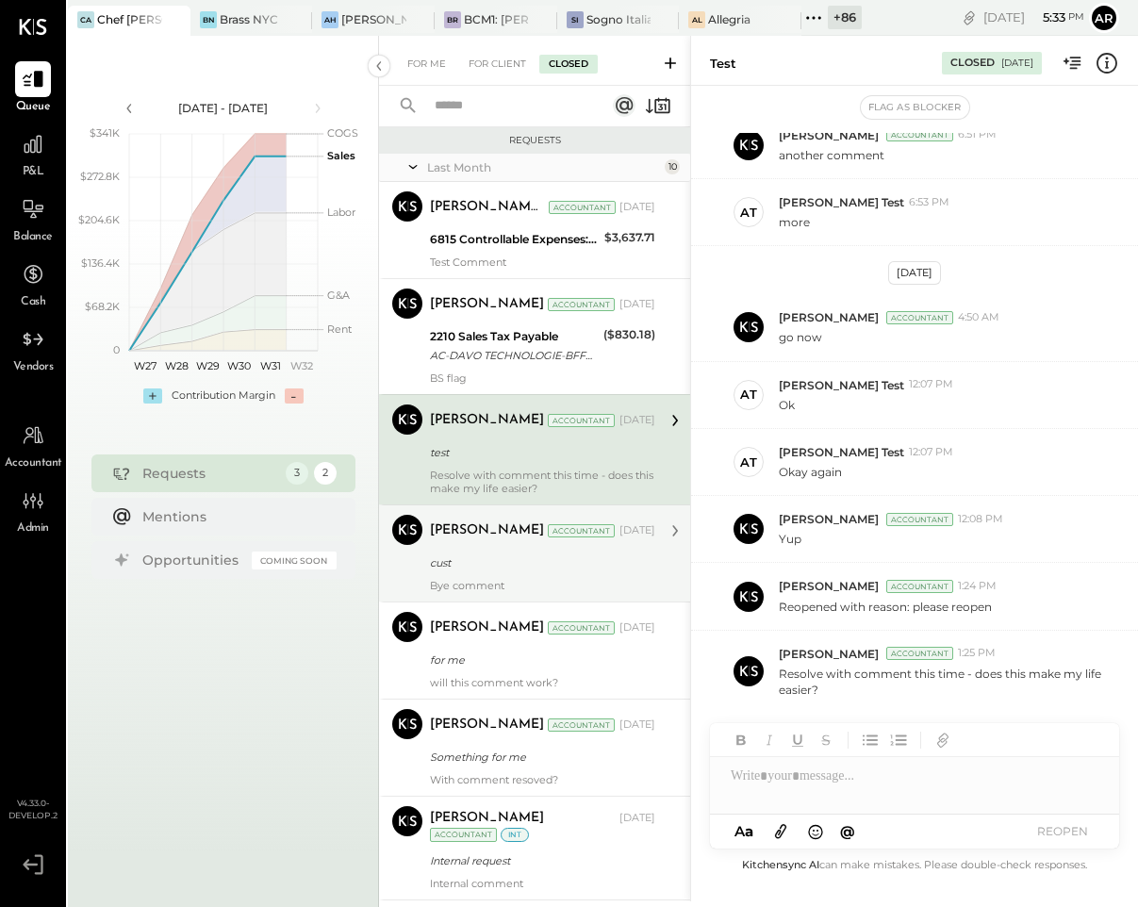
click at [467, 538] on div "[PERSON_NAME]" at bounding box center [487, 530] width 114 height 19
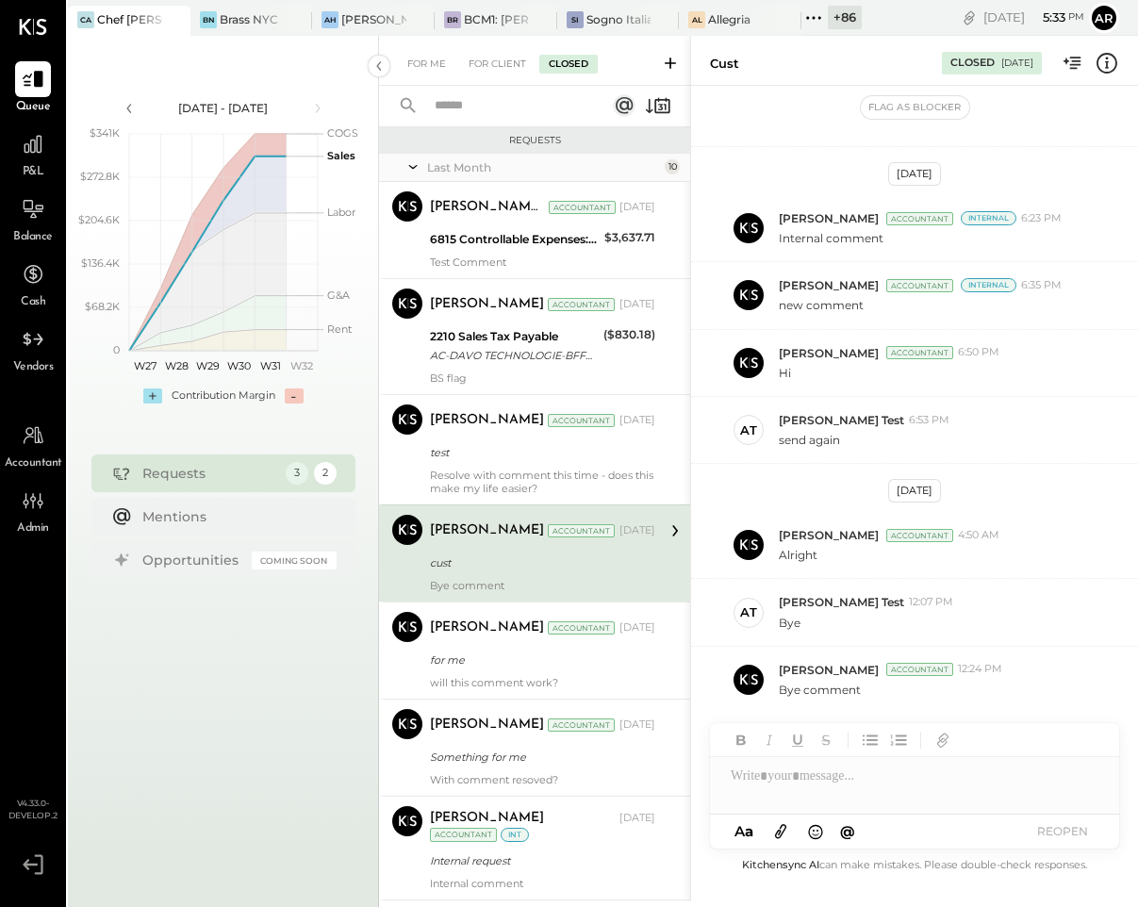
scroll to position [505, 0]
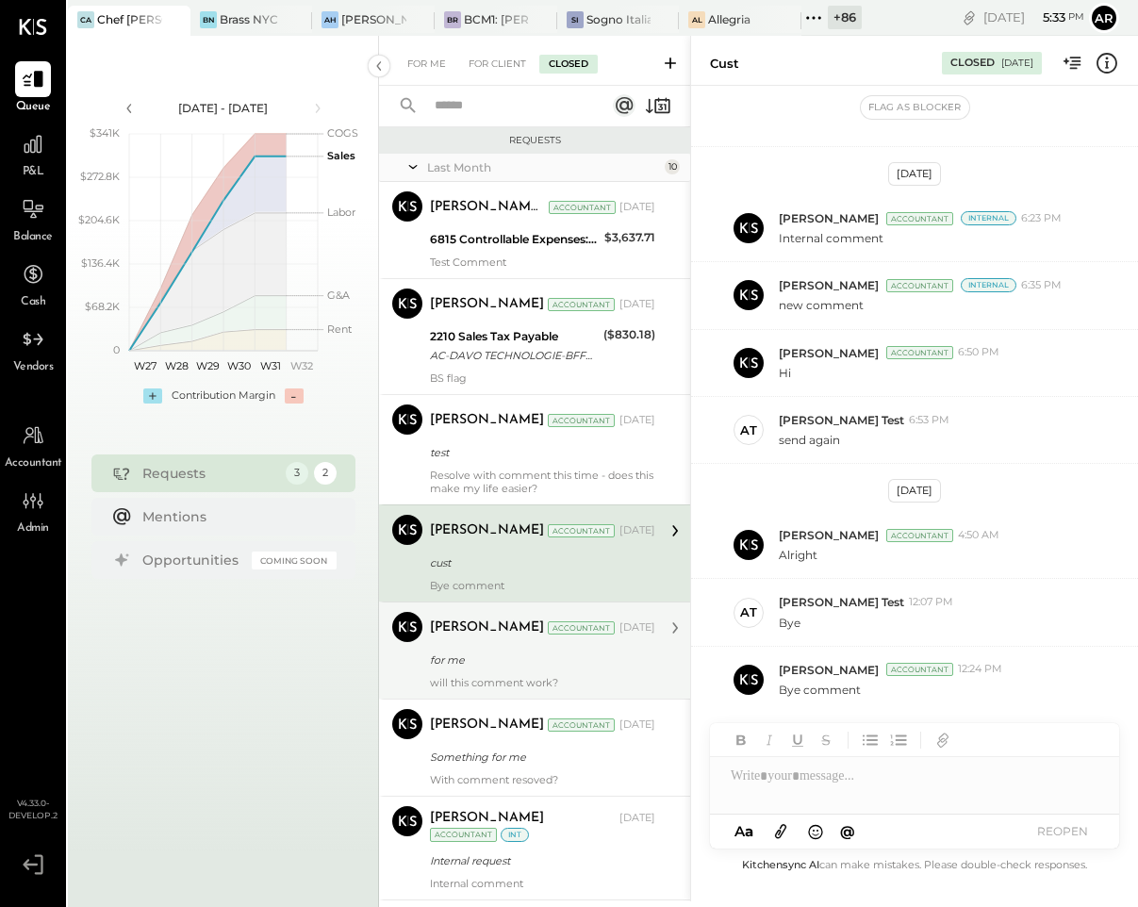
click at [478, 645] on div "[PERSON_NAME] Accountant [DATE] for me will this comment work?" at bounding box center [542, 650] width 225 height 77
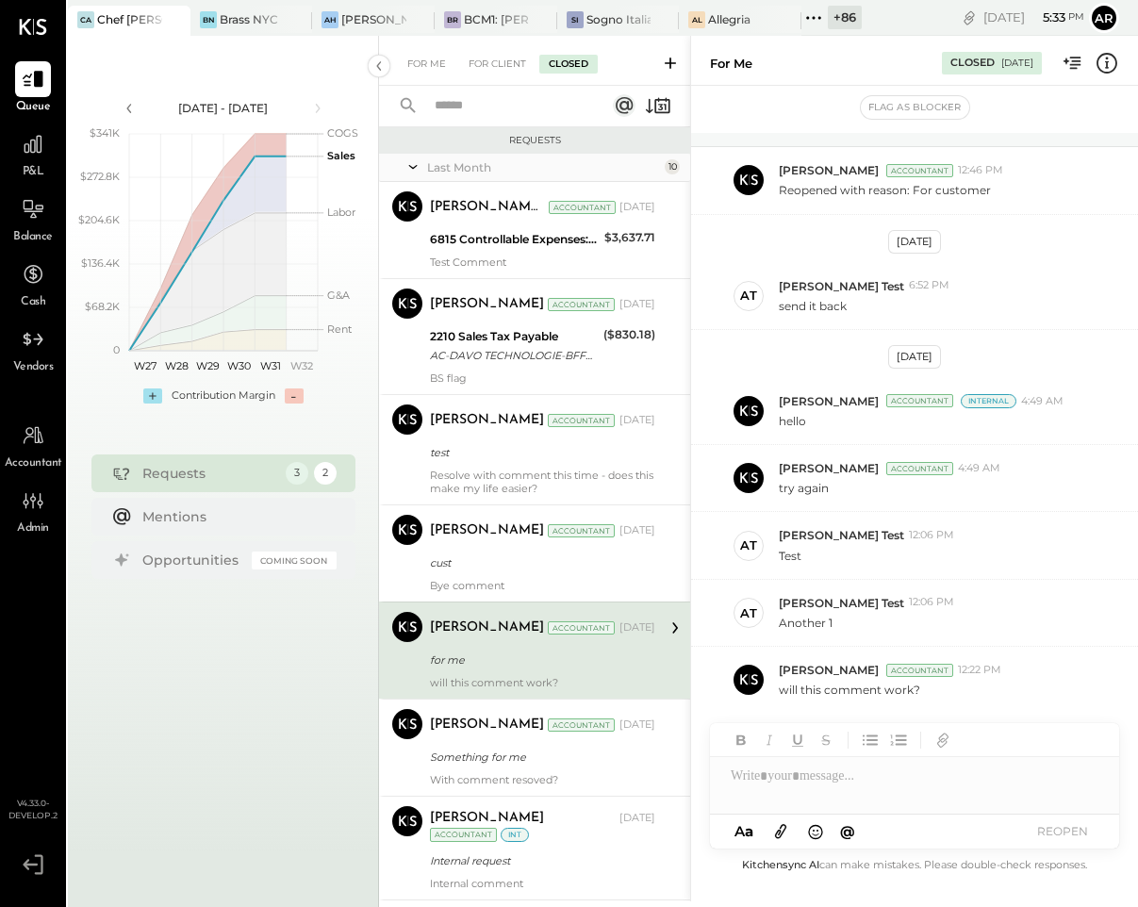
scroll to position [102, 0]
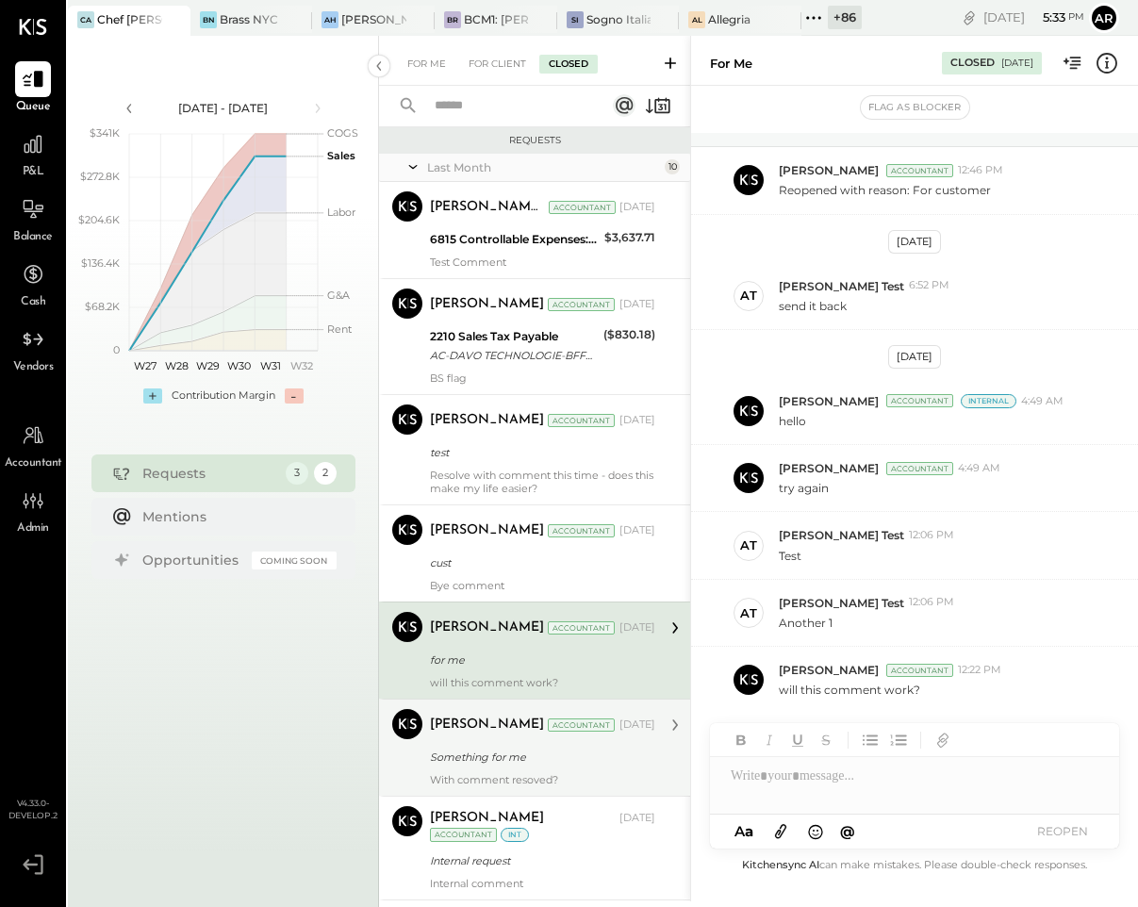
click at [464, 761] on div "Something for me" at bounding box center [540, 756] width 220 height 19
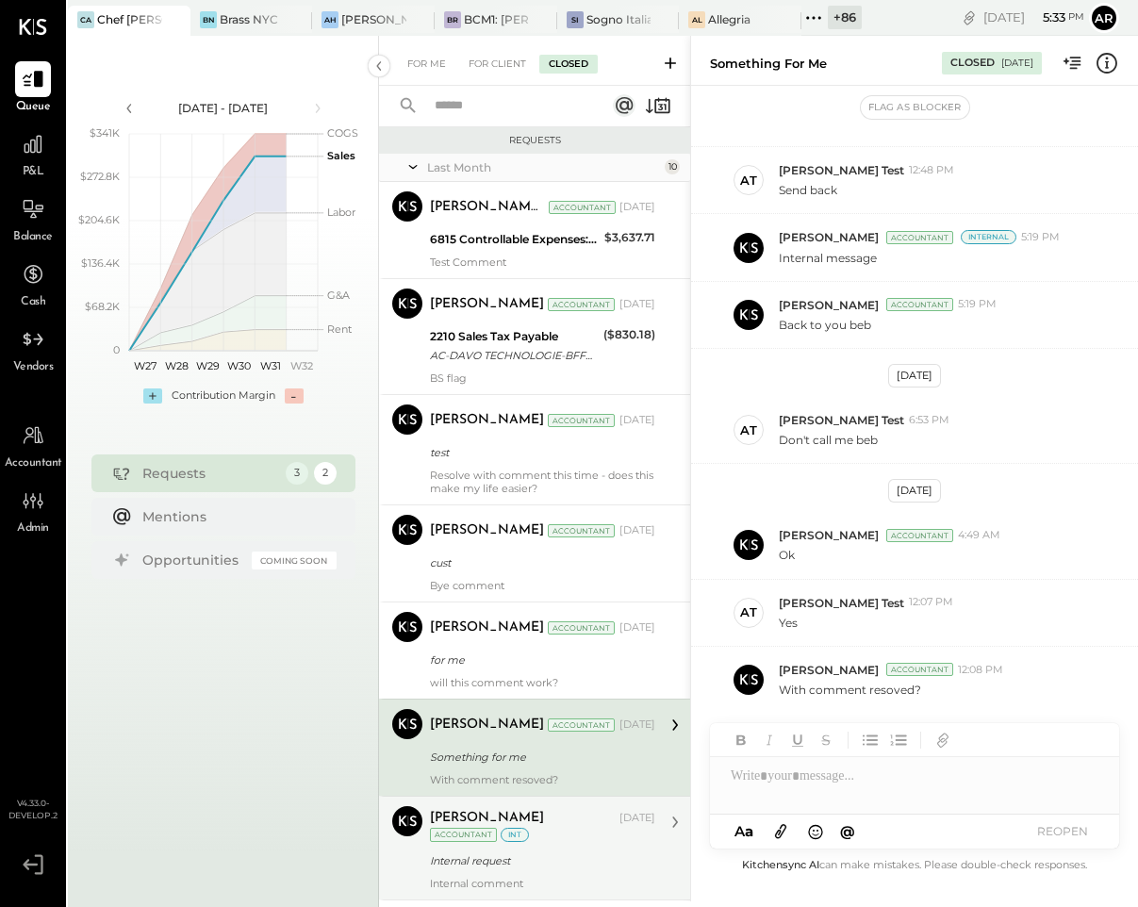
click at [451, 823] on div "[PERSON_NAME]" at bounding box center [487, 818] width 114 height 19
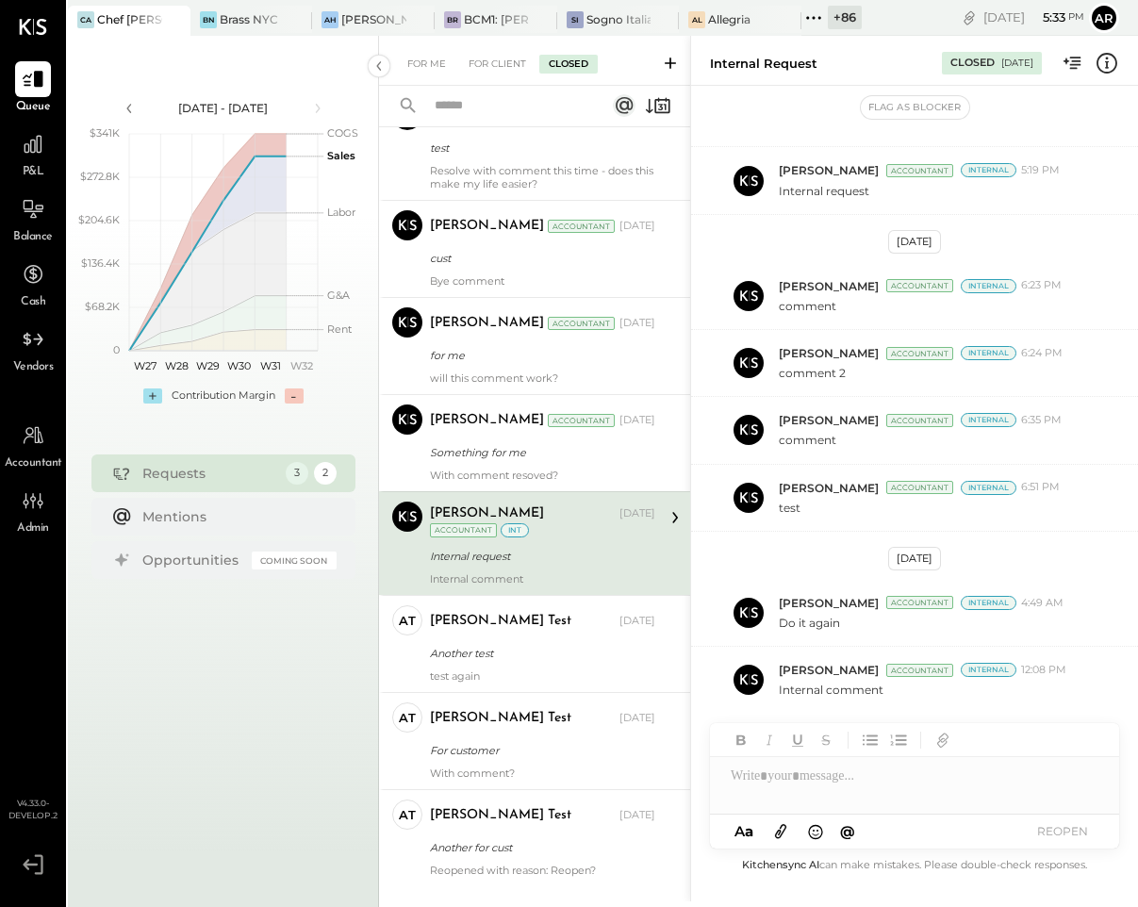
scroll to position [344, 0]
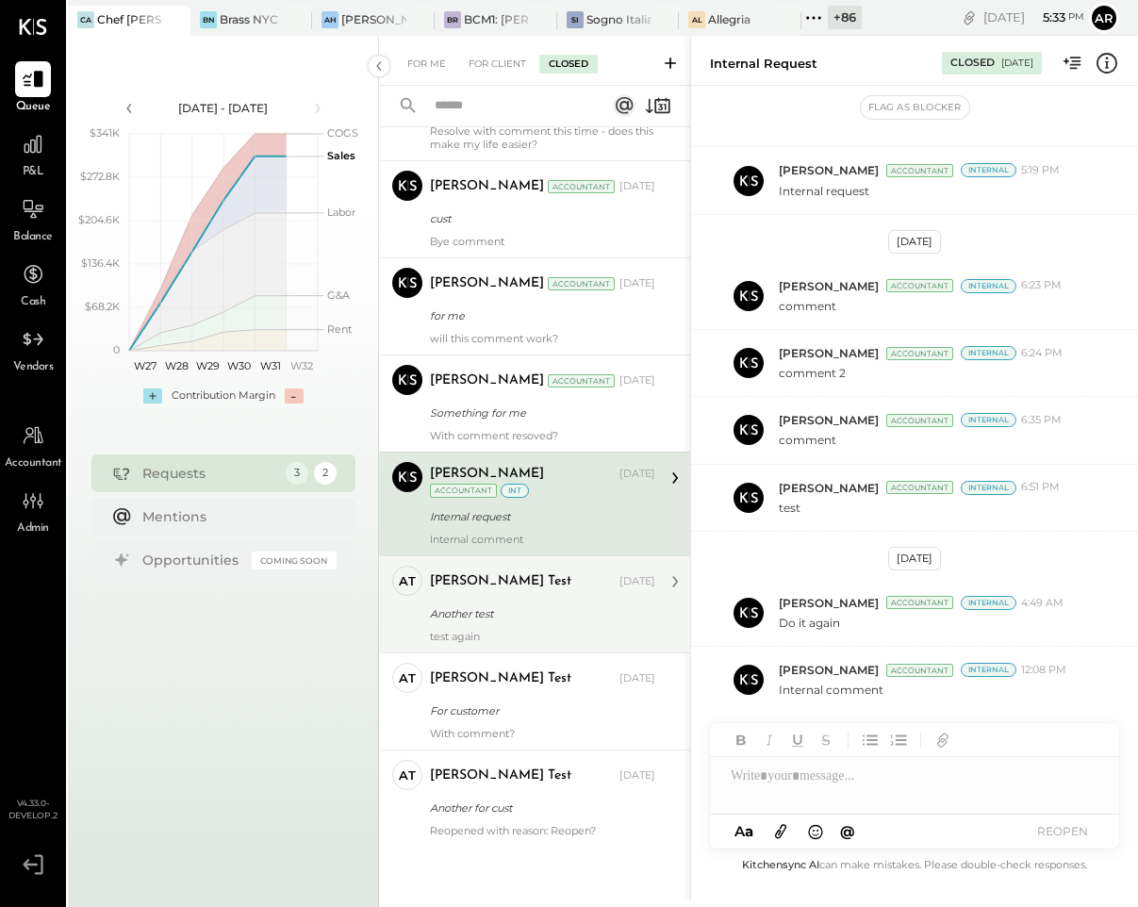
click at [458, 621] on div "Another test" at bounding box center [540, 613] width 220 height 19
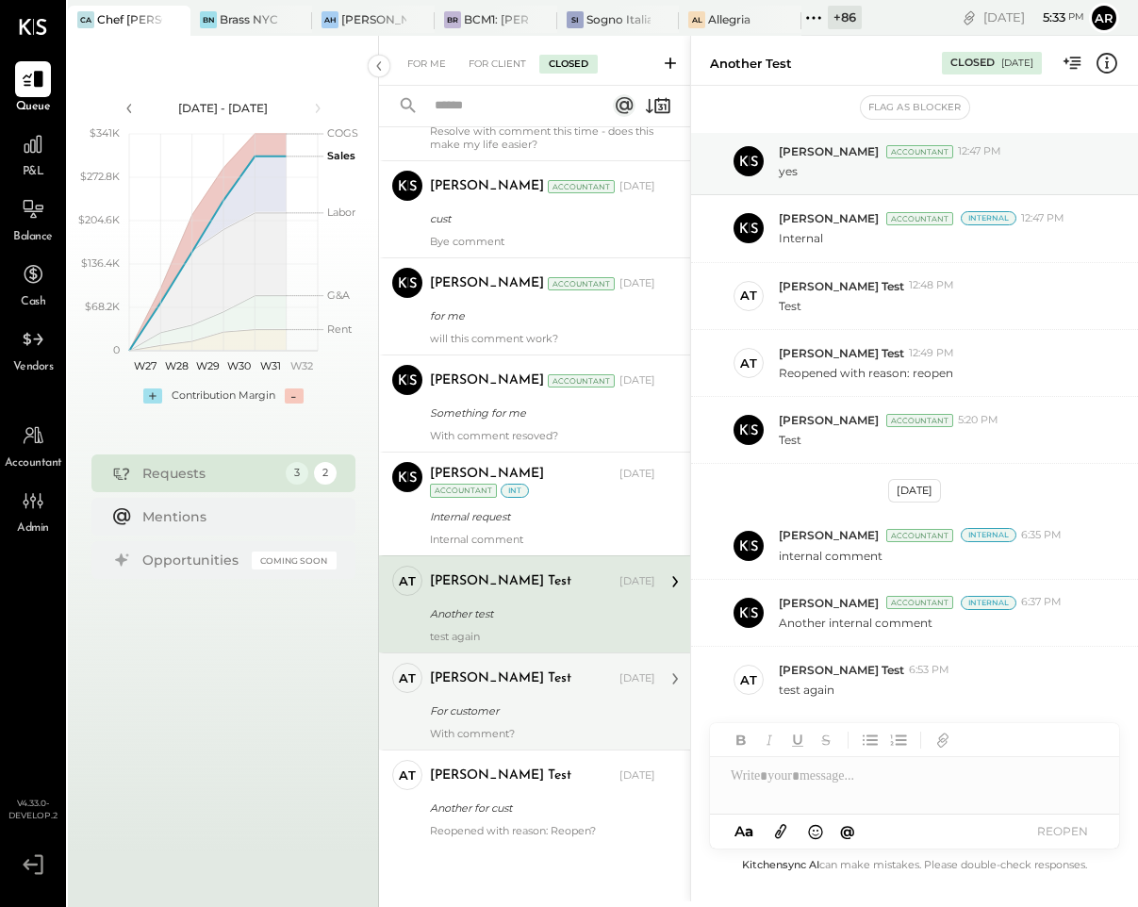
click at [459, 701] on div "For customer" at bounding box center [540, 710] width 220 height 19
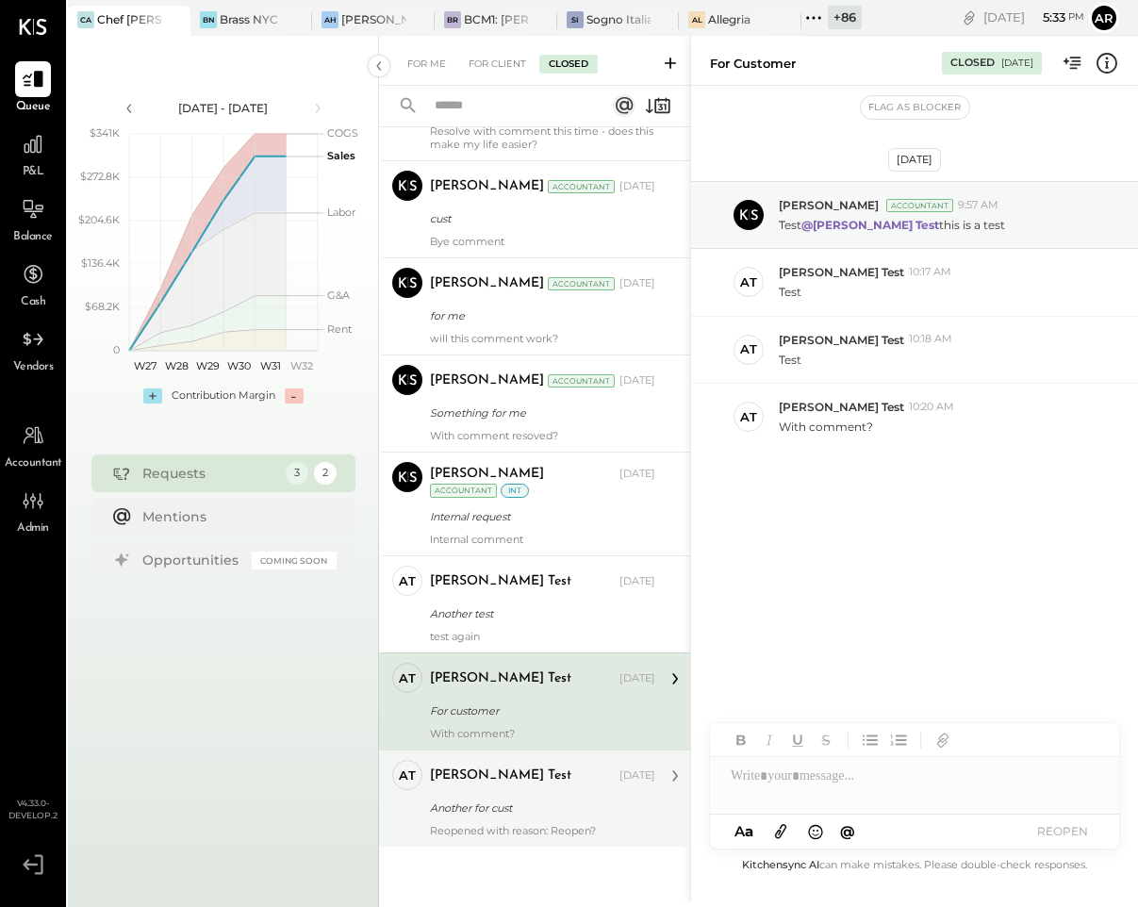
click at [463, 812] on div "Another for cust" at bounding box center [540, 807] width 220 height 19
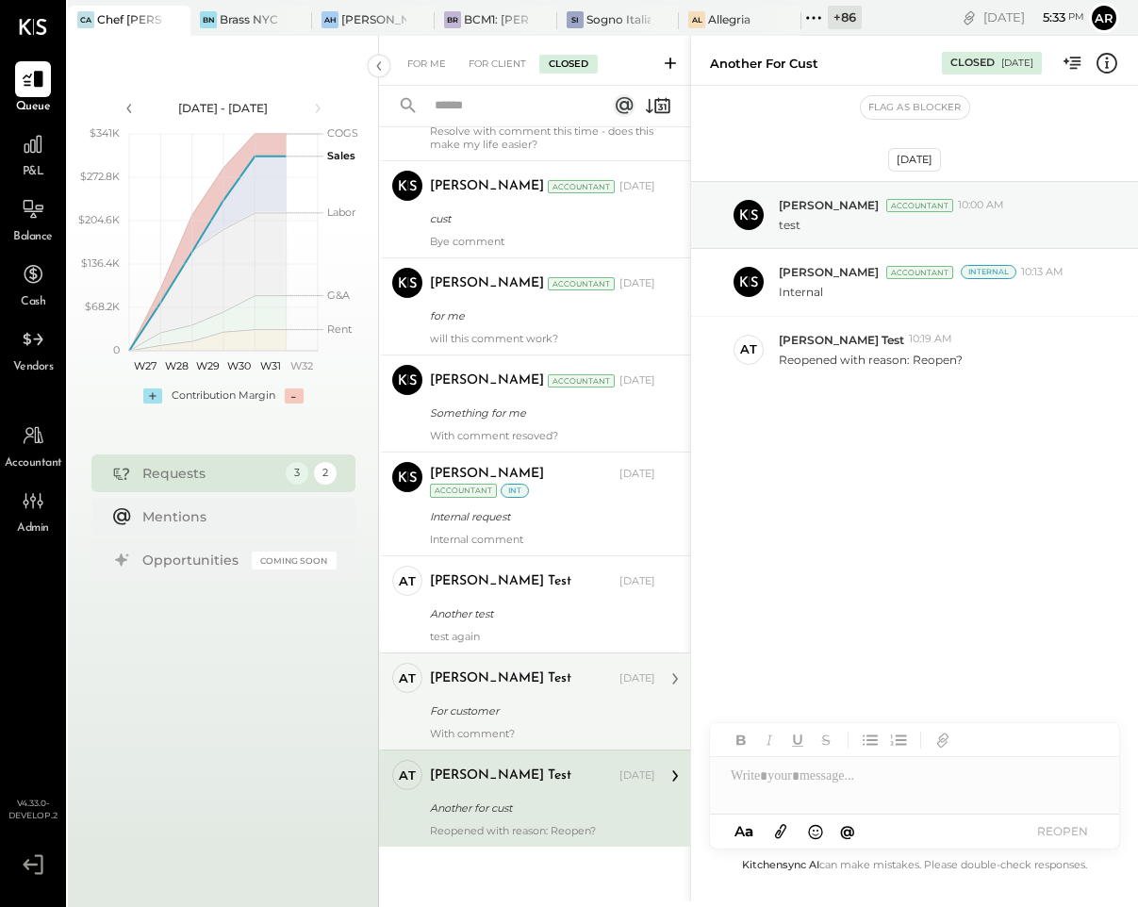
click at [462, 692] on div "[PERSON_NAME] Test [DATE]" at bounding box center [542, 679] width 225 height 32
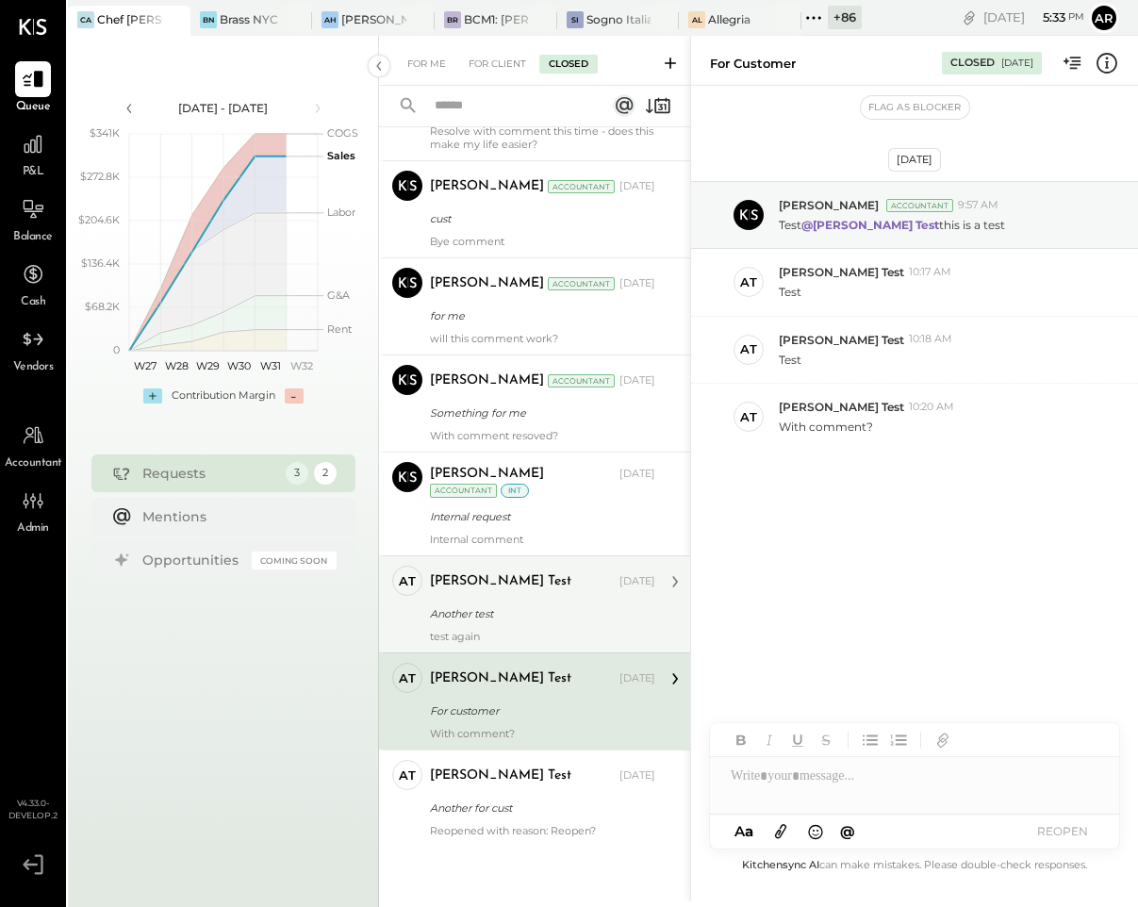
click at [454, 604] on div "Another test" at bounding box center [540, 613] width 220 height 19
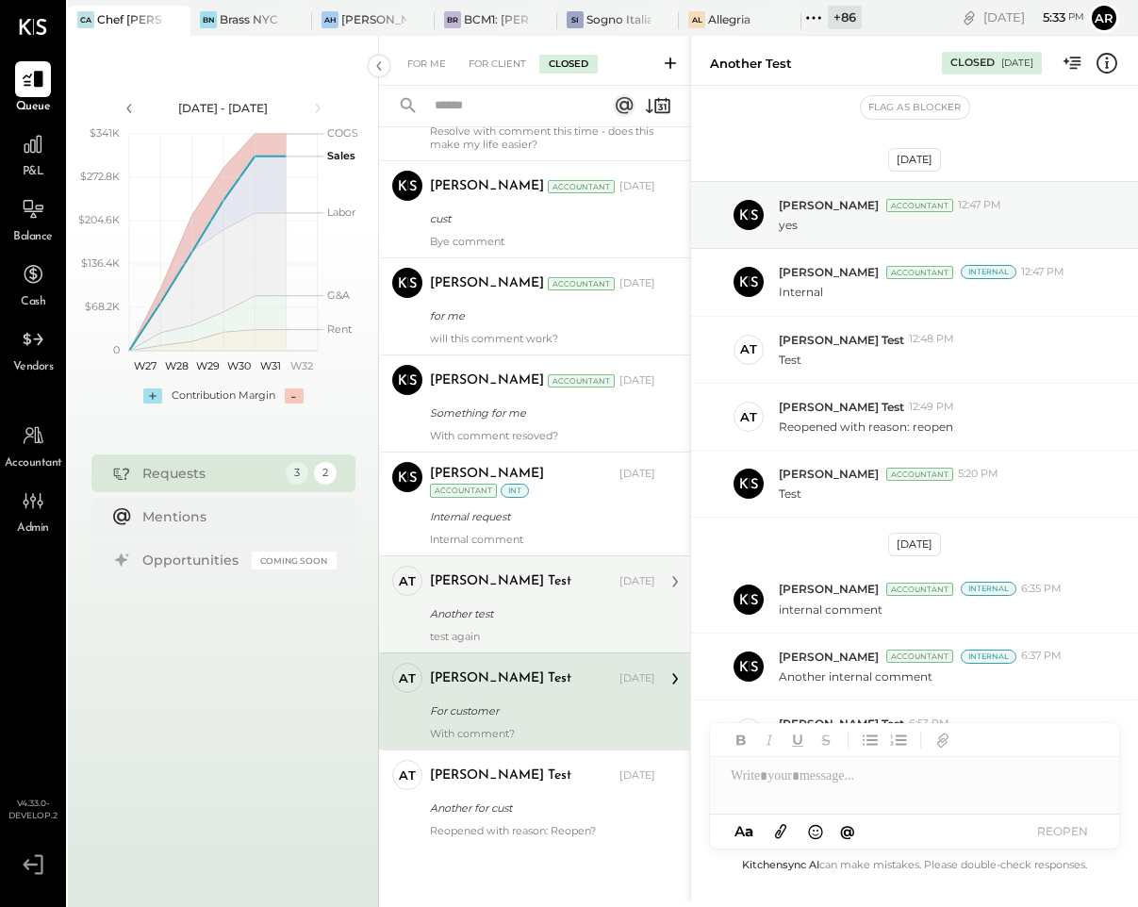
scroll to position [54, 0]
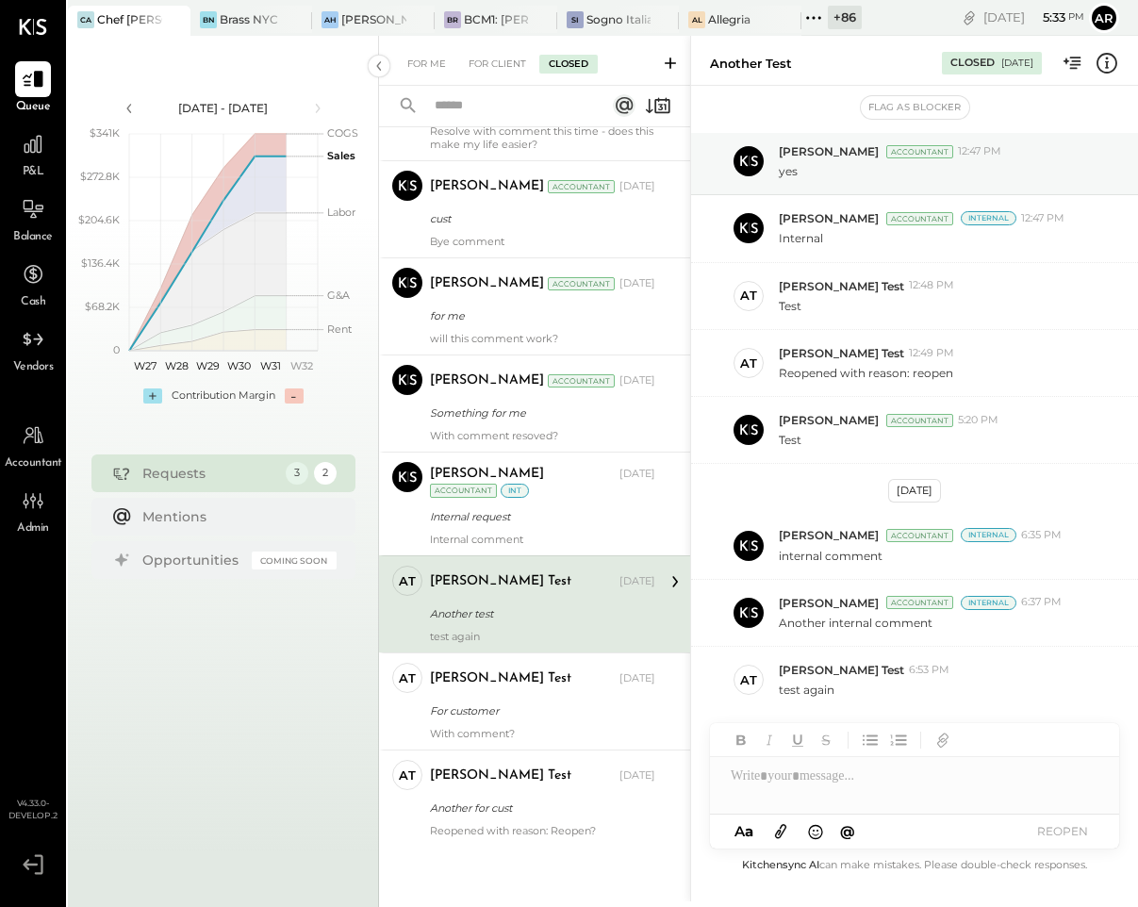
click at [1114, 54] on icon at bounding box center [1106, 63] width 25 height 25
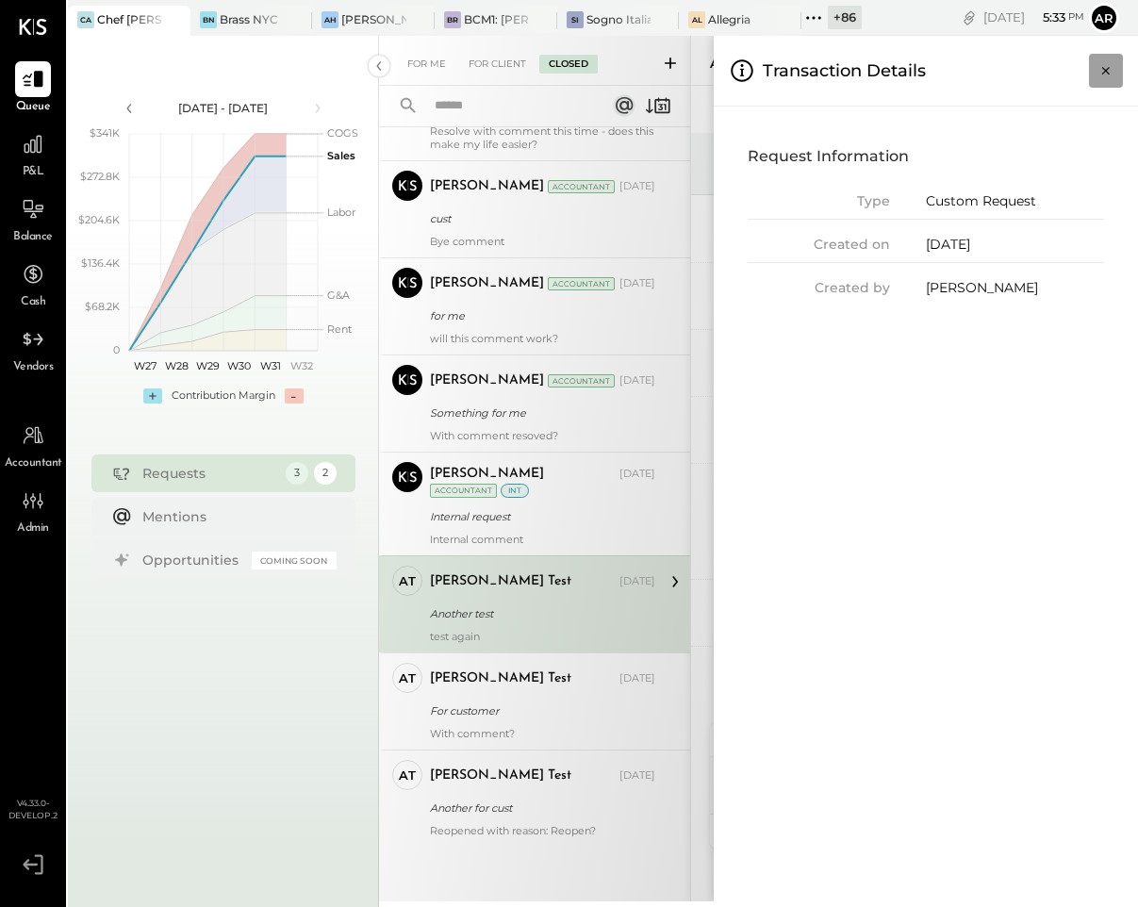
click at [1114, 54] on button "Close panel" at bounding box center [1106, 71] width 34 height 34
click at [1114, 59] on div "Transaction Details" at bounding box center [925, 71] width 424 height 71
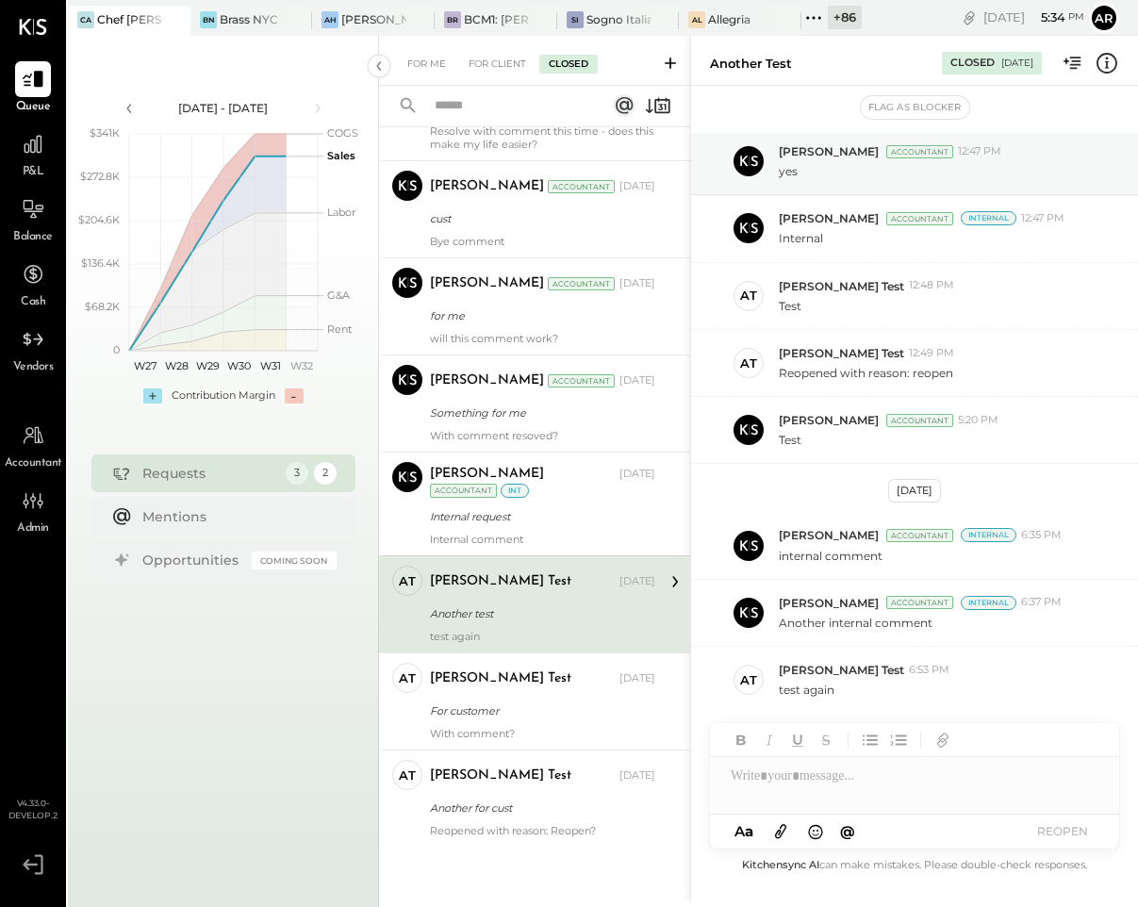
click at [453, 850] on div "Last Month 10 [PERSON_NAME] Test User Accountant [PERSON_NAME] Test User Accoun…" at bounding box center [534, 356] width 311 height 1093
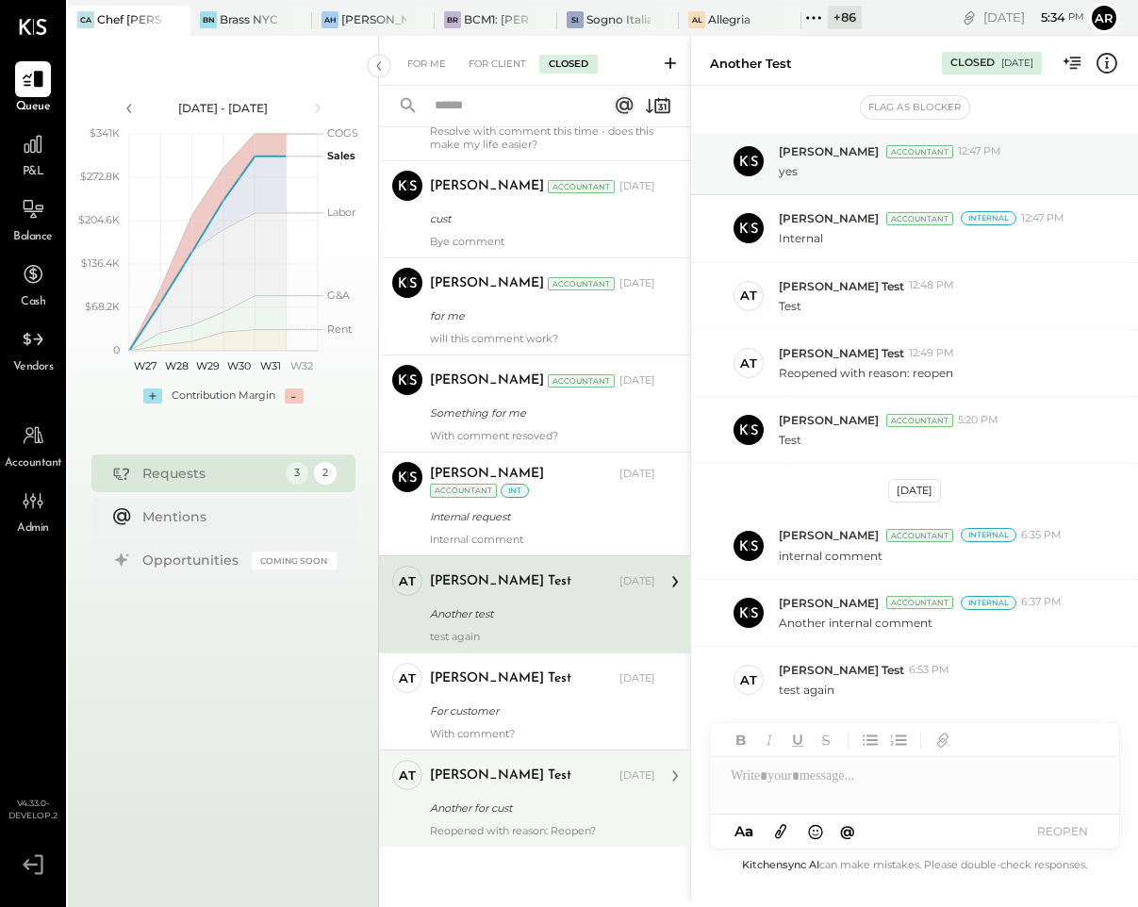
click at [504, 792] on div "[PERSON_NAME] Test [DATE] Another for cust Reopened with reason: Reopen?" at bounding box center [542, 798] width 225 height 77
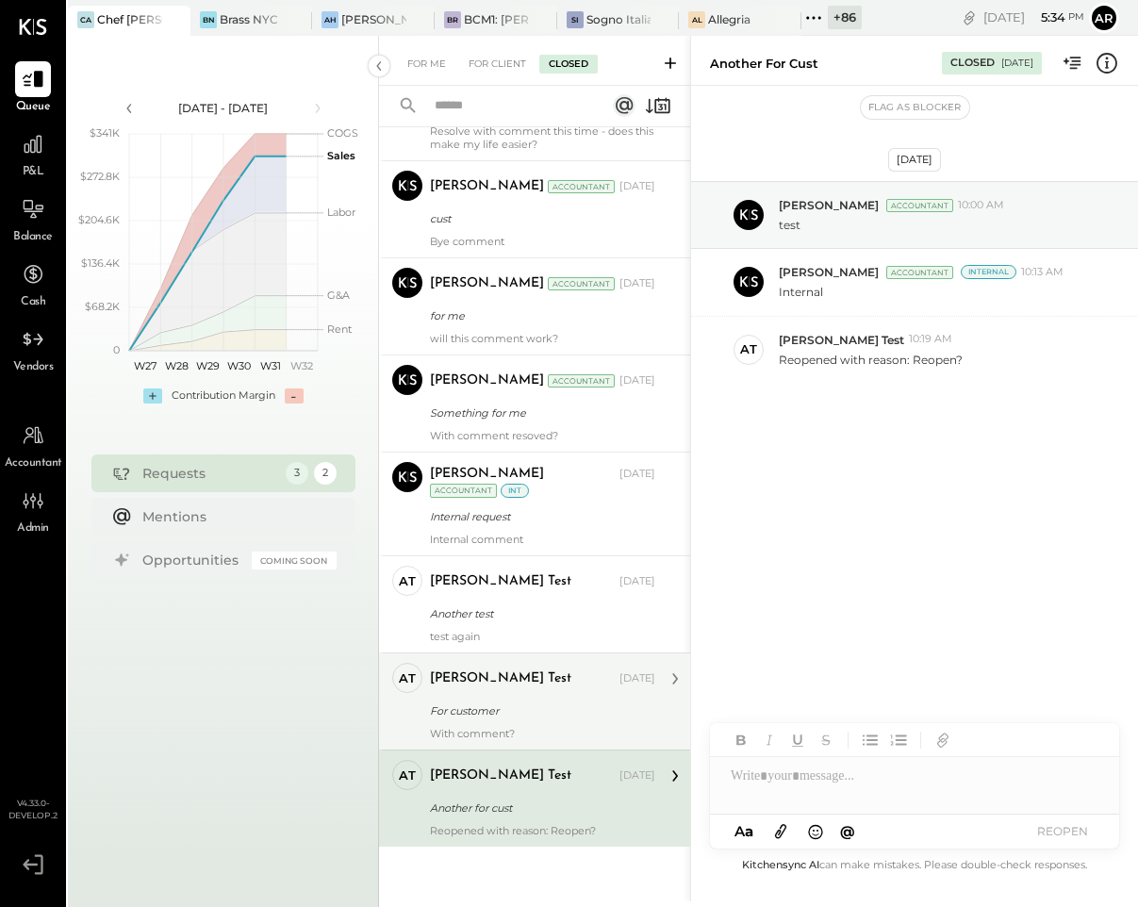
click at [523, 716] on div "For customer" at bounding box center [540, 710] width 220 height 19
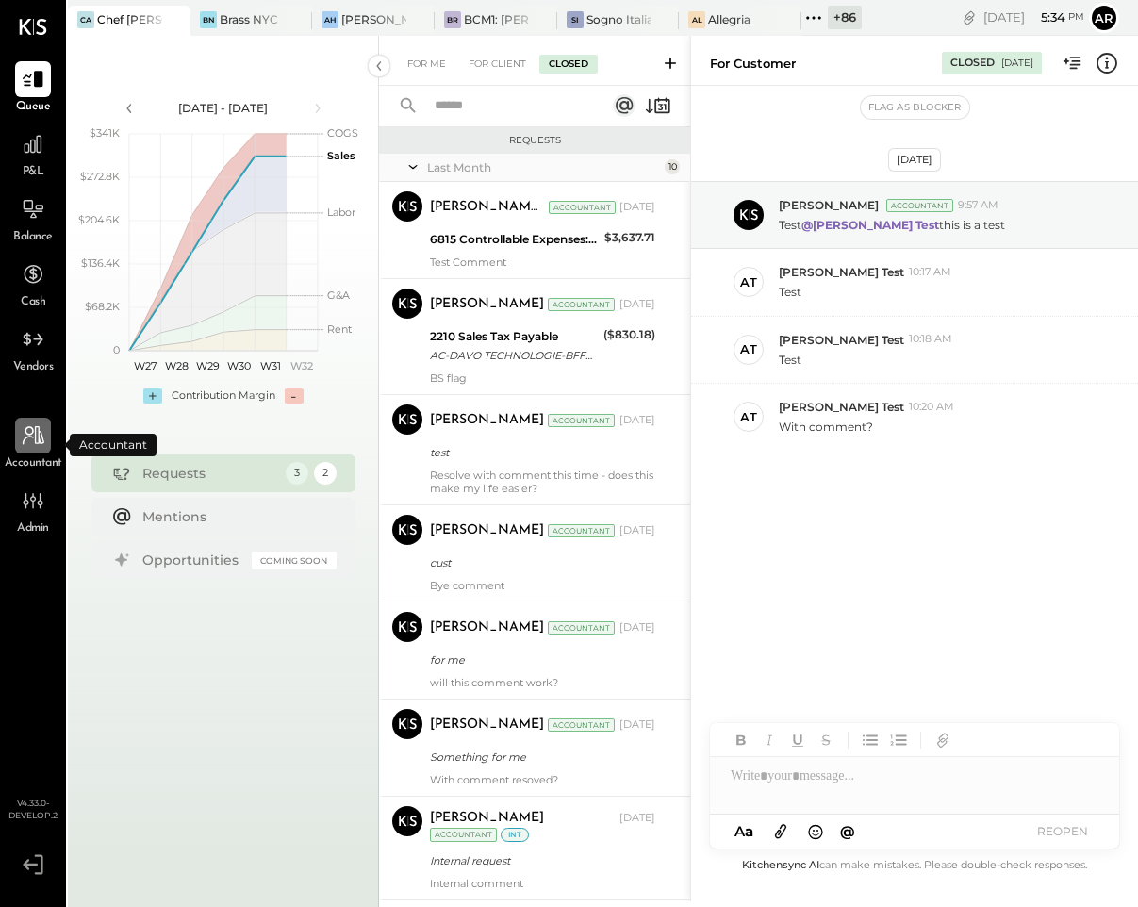
click at [34, 448] on div at bounding box center [33, 436] width 36 height 36
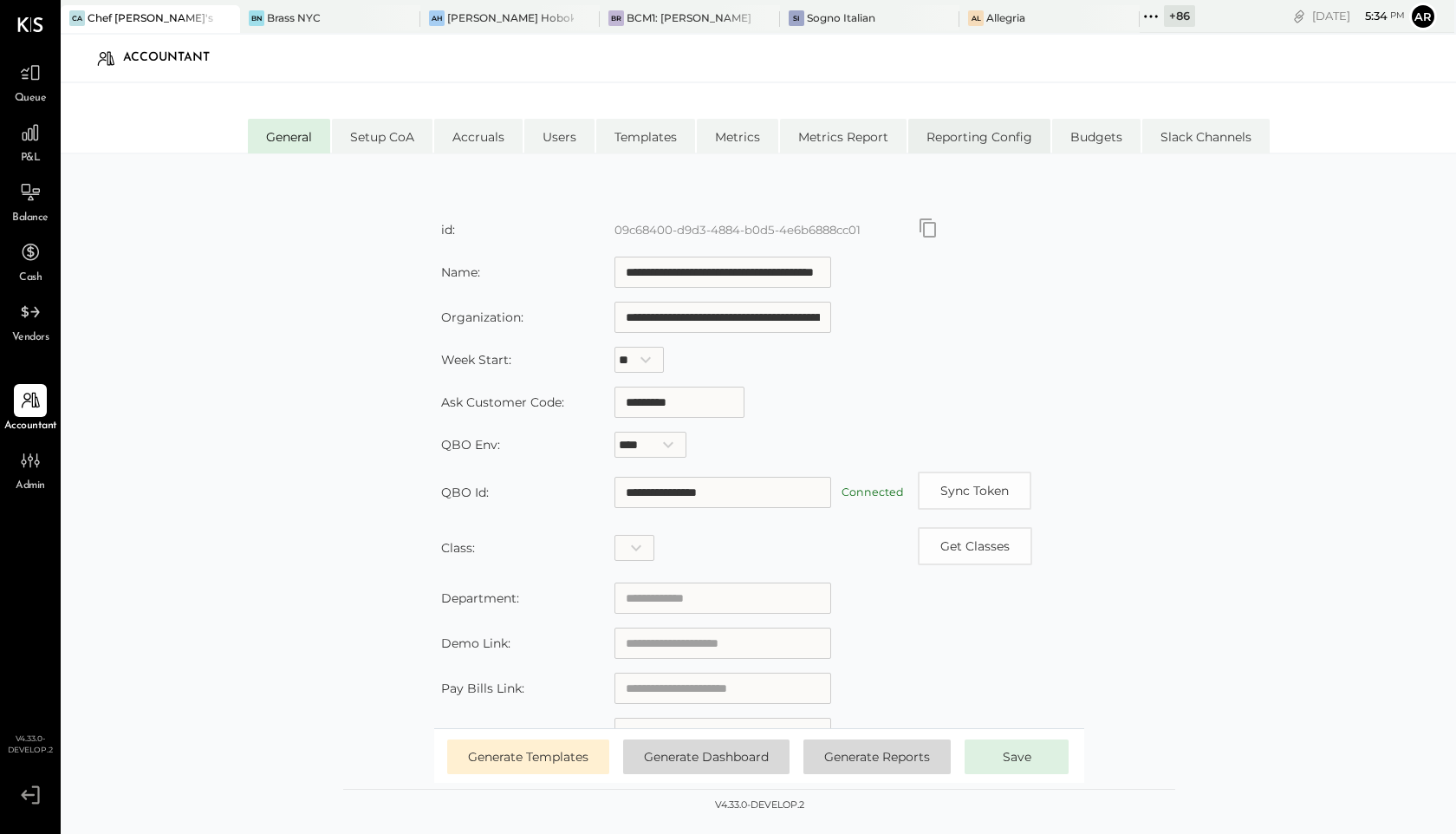
click at [959, 143] on li "Reporting Config" at bounding box center [980, 136] width 143 height 35
